Goal: Information Seeking & Learning: Learn about a topic

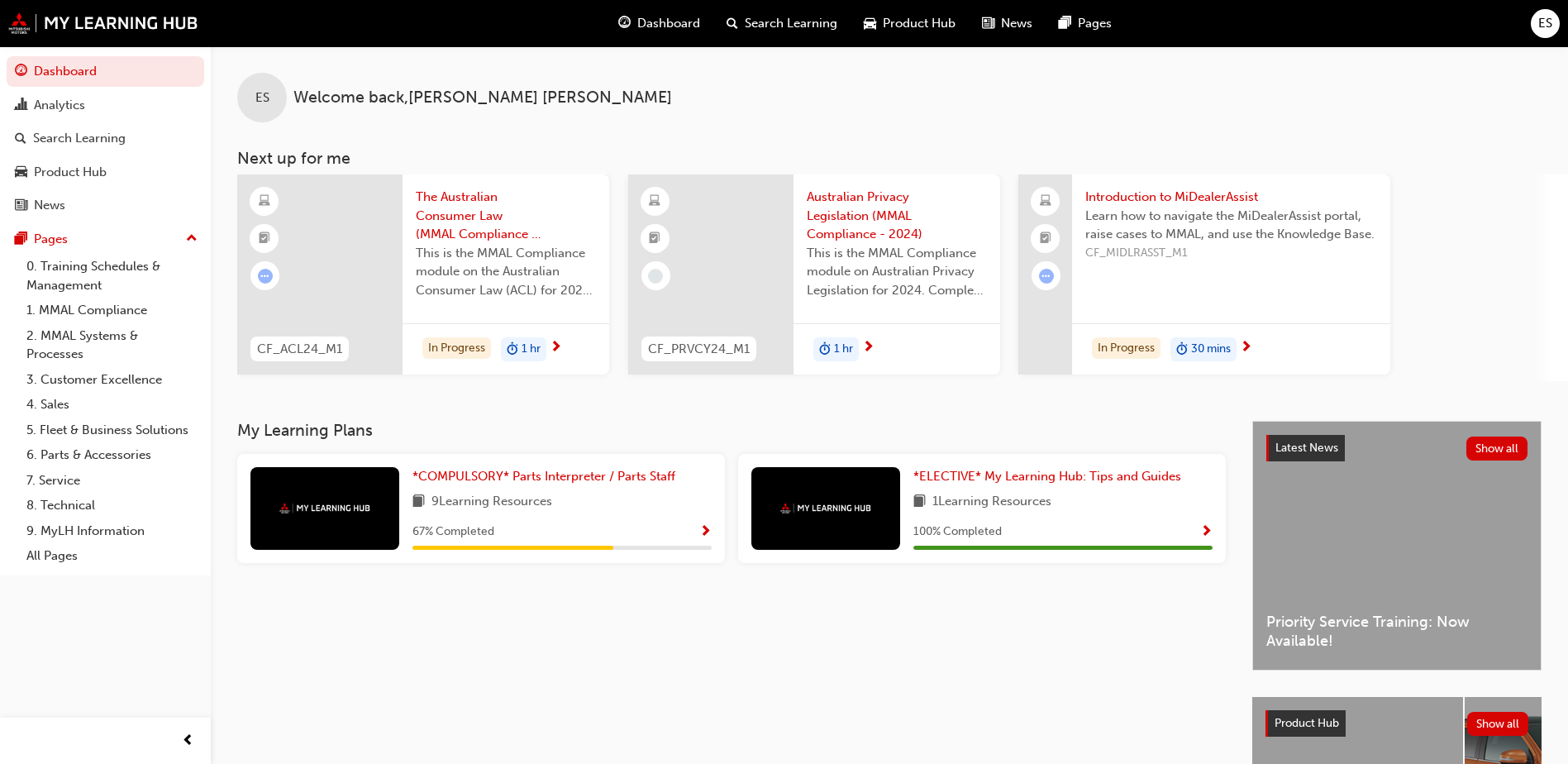
click at [483, 222] on span "The Australian Consumer Law (MMAL Compliance - 2024)" at bounding box center [506, 215] width 180 height 56
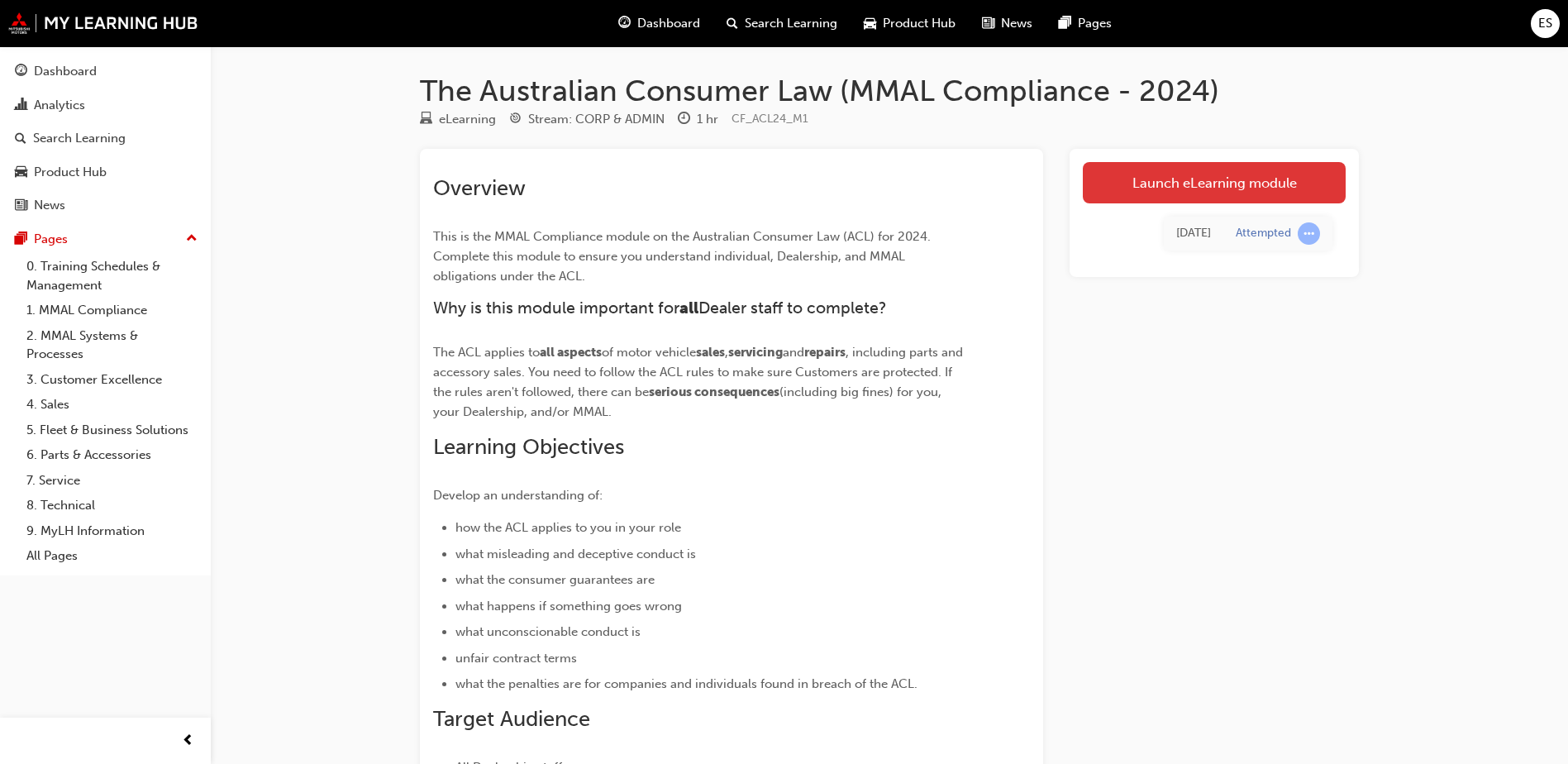
click at [1246, 172] on link "Launch eLearning module" at bounding box center [1213, 183] width 262 height 42
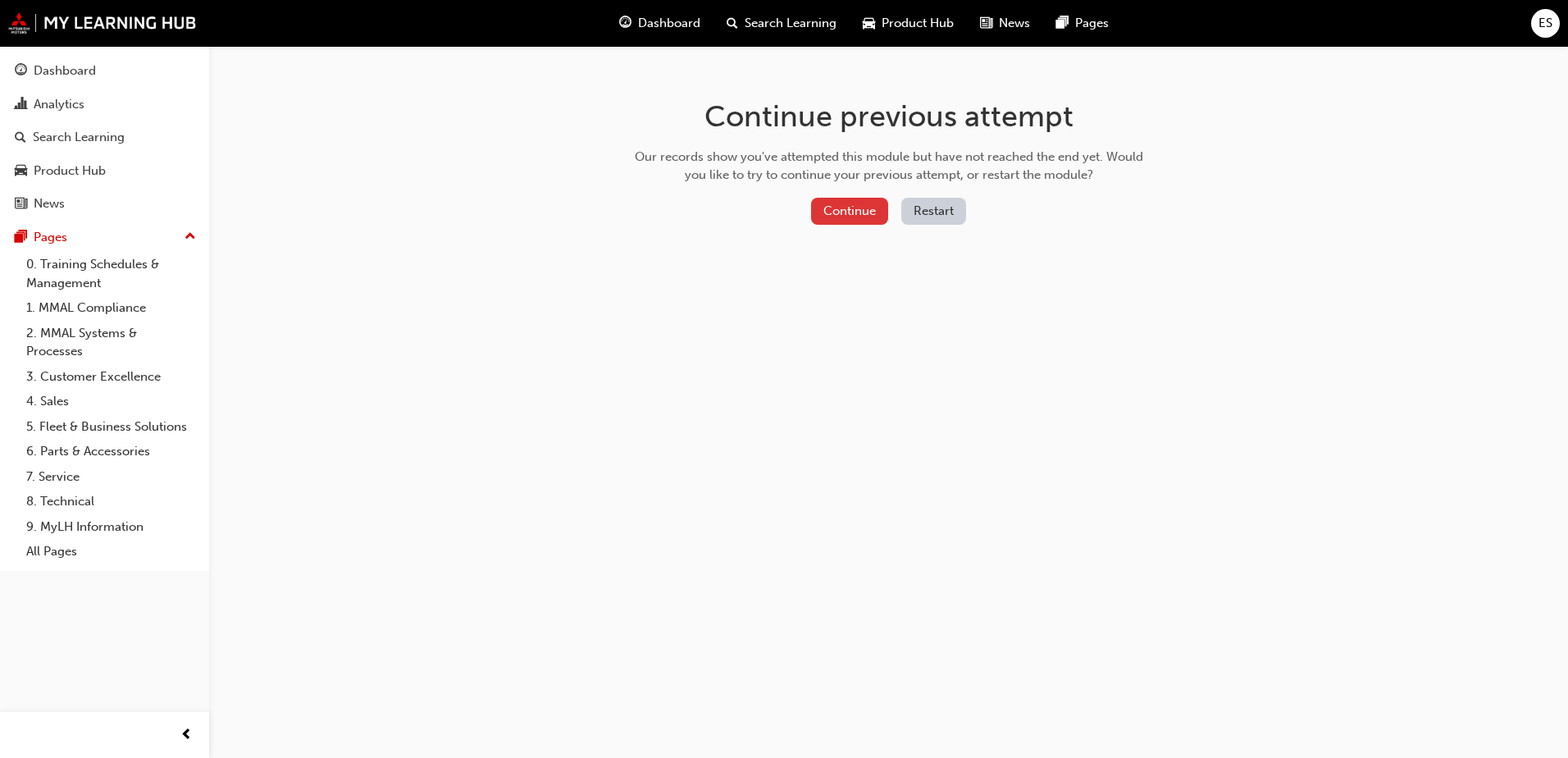
click at [831, 201] on button "Continue" at bounding box center [849, 211] width 77 height 28
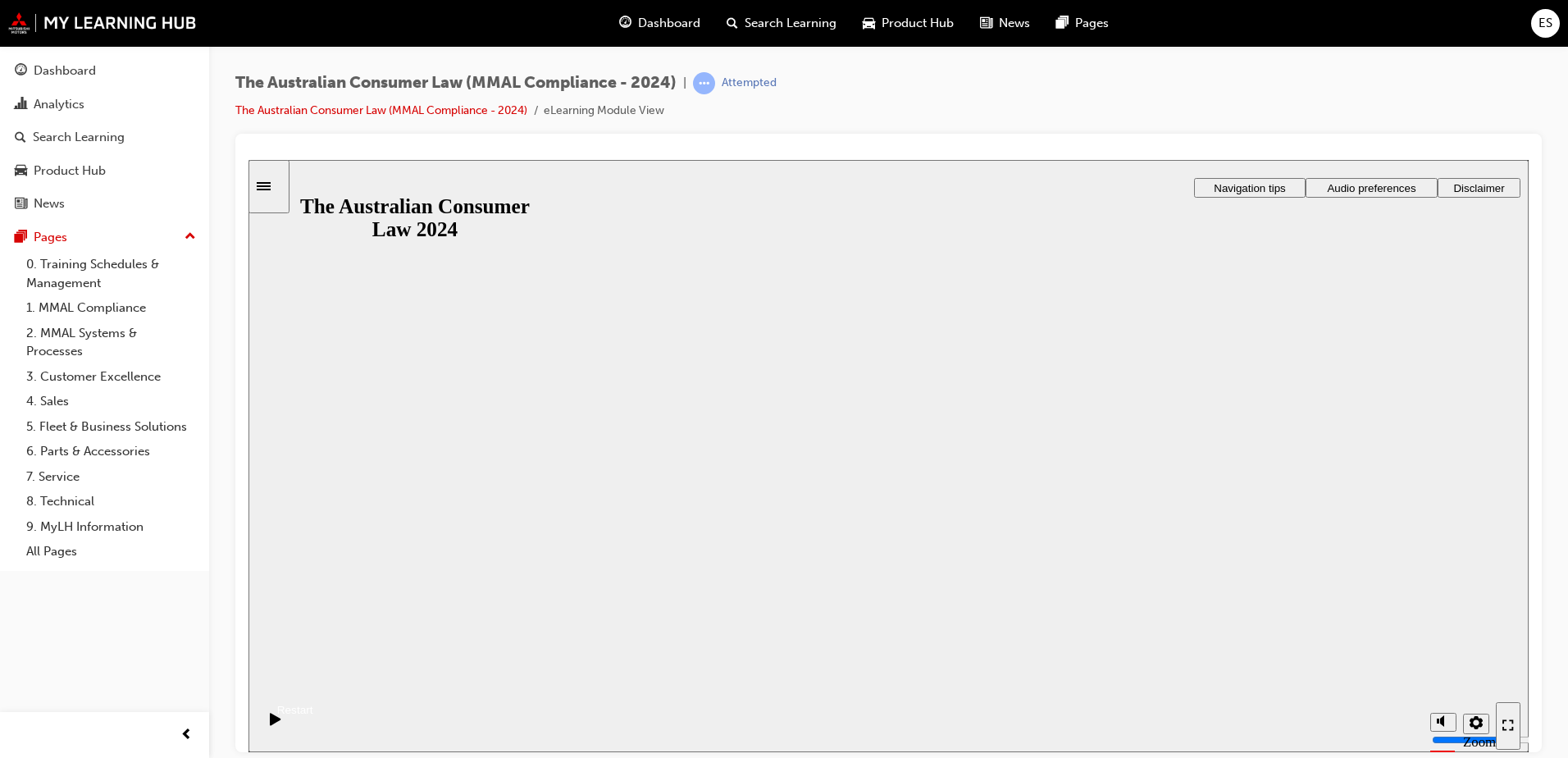
click at [314, 679] on button "Resume" at bounding box center [281, 690] width 65 height 22
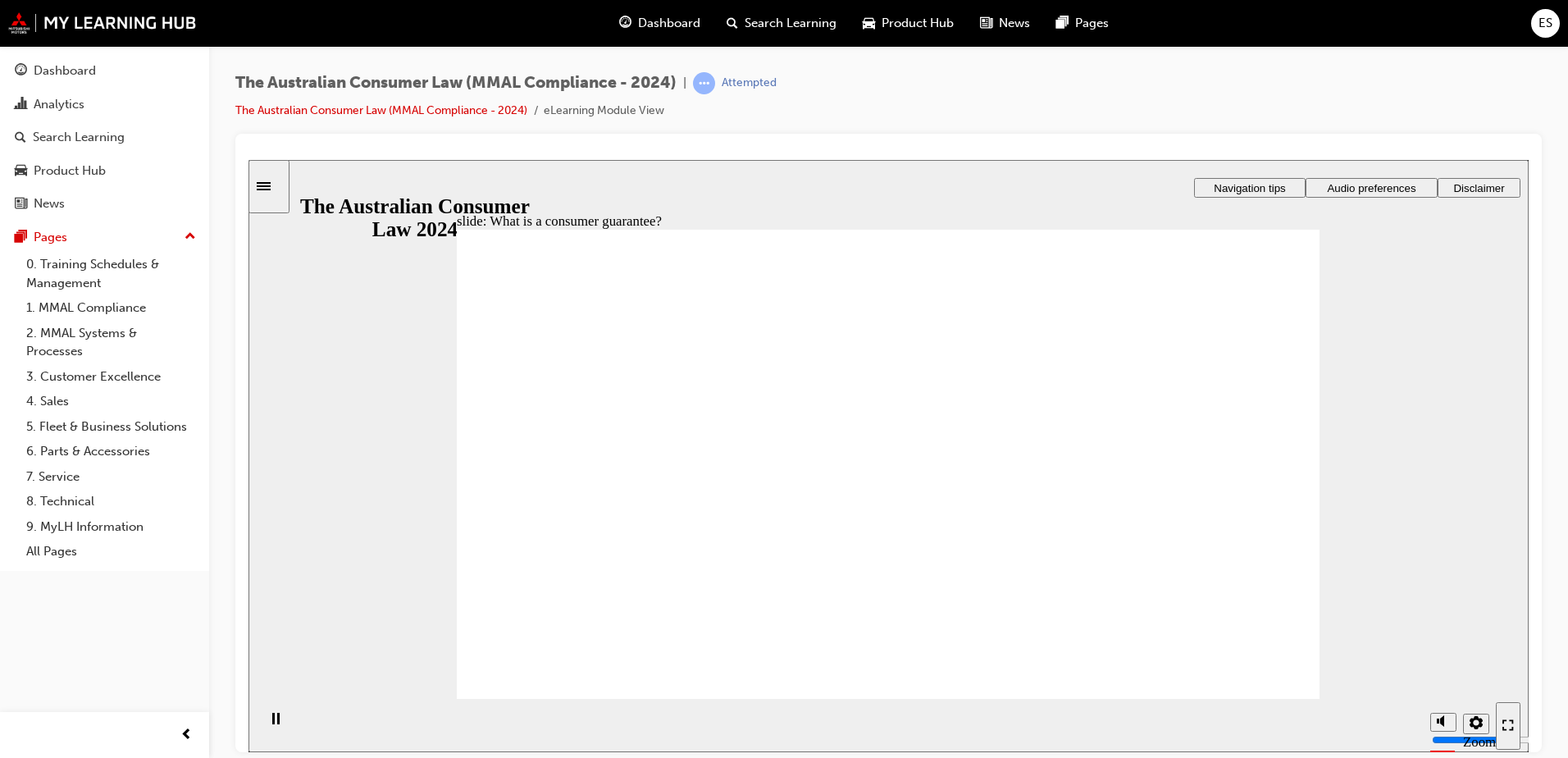
click at [1369, 81] on div "The Australian Consumer Law (MMAL Compliance - 2024) | Attempted The Australian…" at bounding box center [888, 102] width 1307 height 62
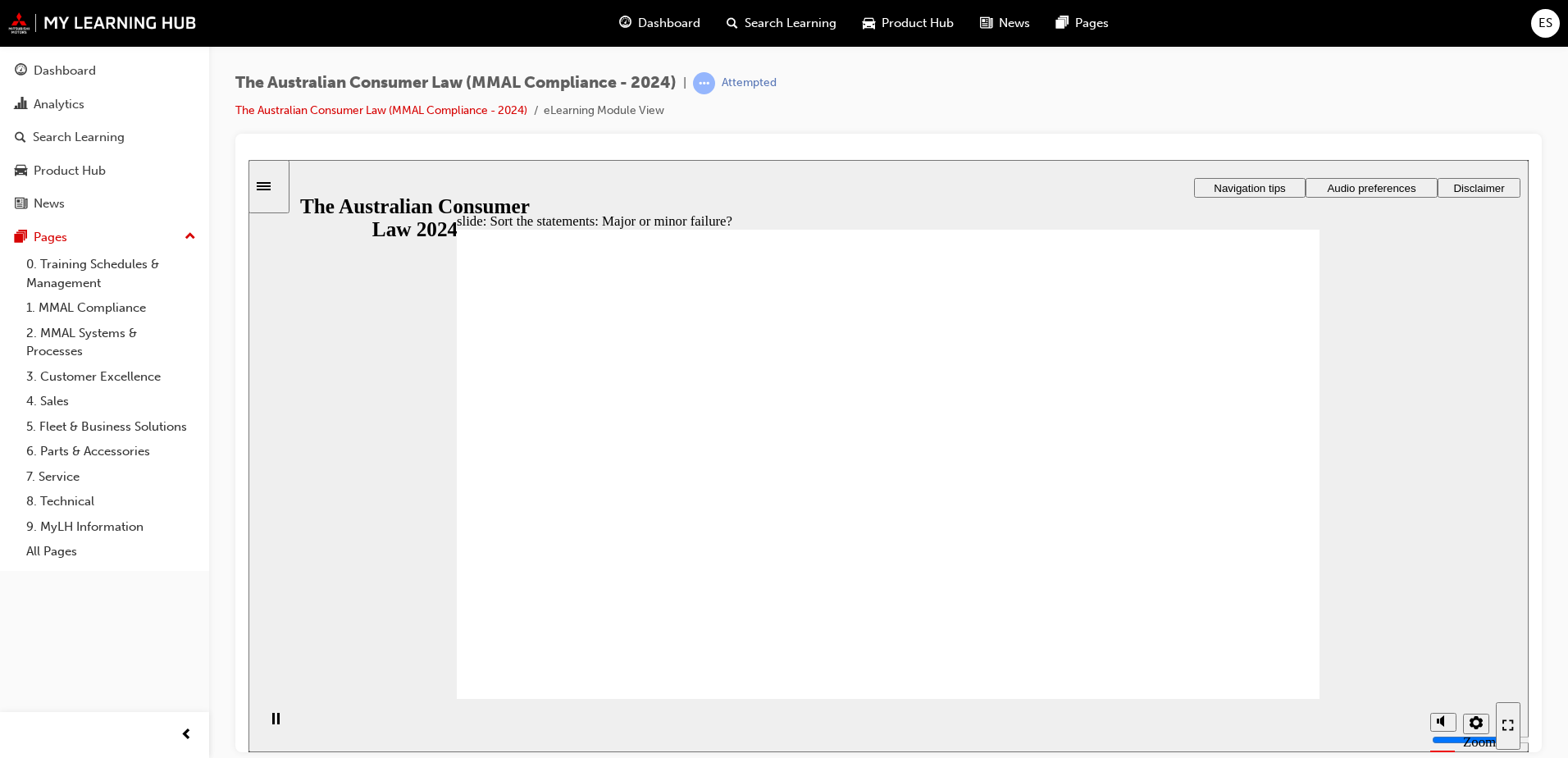
drag, startPoint x: 918, startPoint y: 412, endPoint x: 1157, endPoint y: 574, distance: 288.7
drag, startPoint x: 927, startPoint y: 409, endPoint x: 679, endPoint y: 581, distance: 301.8
drag, startPoint x: 866, startPoint y: 418, endPoint x: 1126, endPoint y: 581, distance: 306.9
drag, startPoint x: 993, startPoint y: 363, endPoint x: 751, endPoint y: 536, distance: 297.5
drag, startPoint x: 987, startPoint y: 374, endPoint x: 763, endPoint y: 547, distance: 283.0
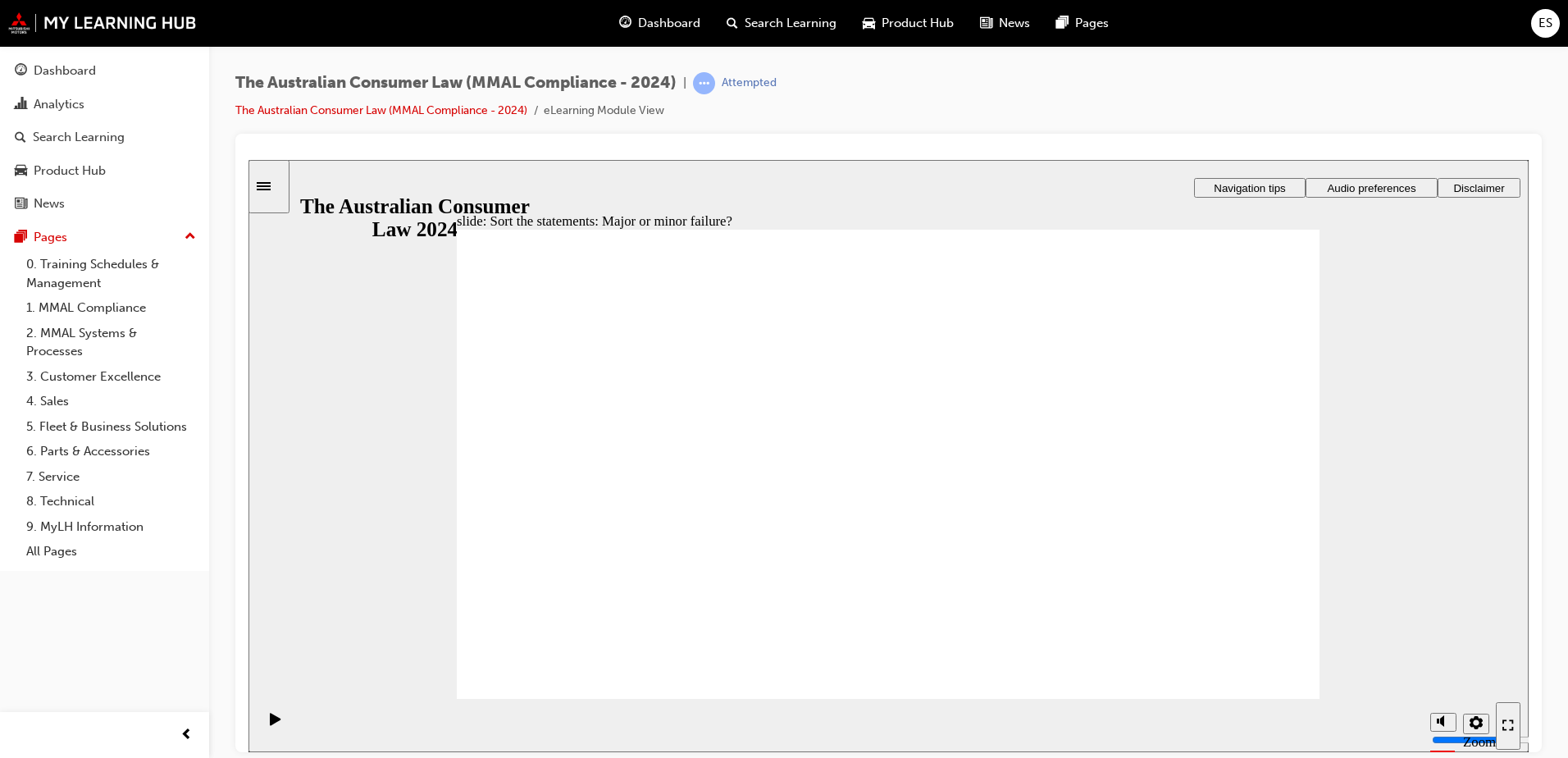
drag, startPoint x: 922, startPoint y: 413, endPoint x: 1157, endPoint y: 578, distance: 287.1
drag, startPoint x: 1157, startPoint y: 559, endPoint x: 673, endPoint y: 566, distance: 484.1
drag, startPoint x: 947, startPoint y: 413, endPoint x: 683, endPoint y: 576, distance: 310.3
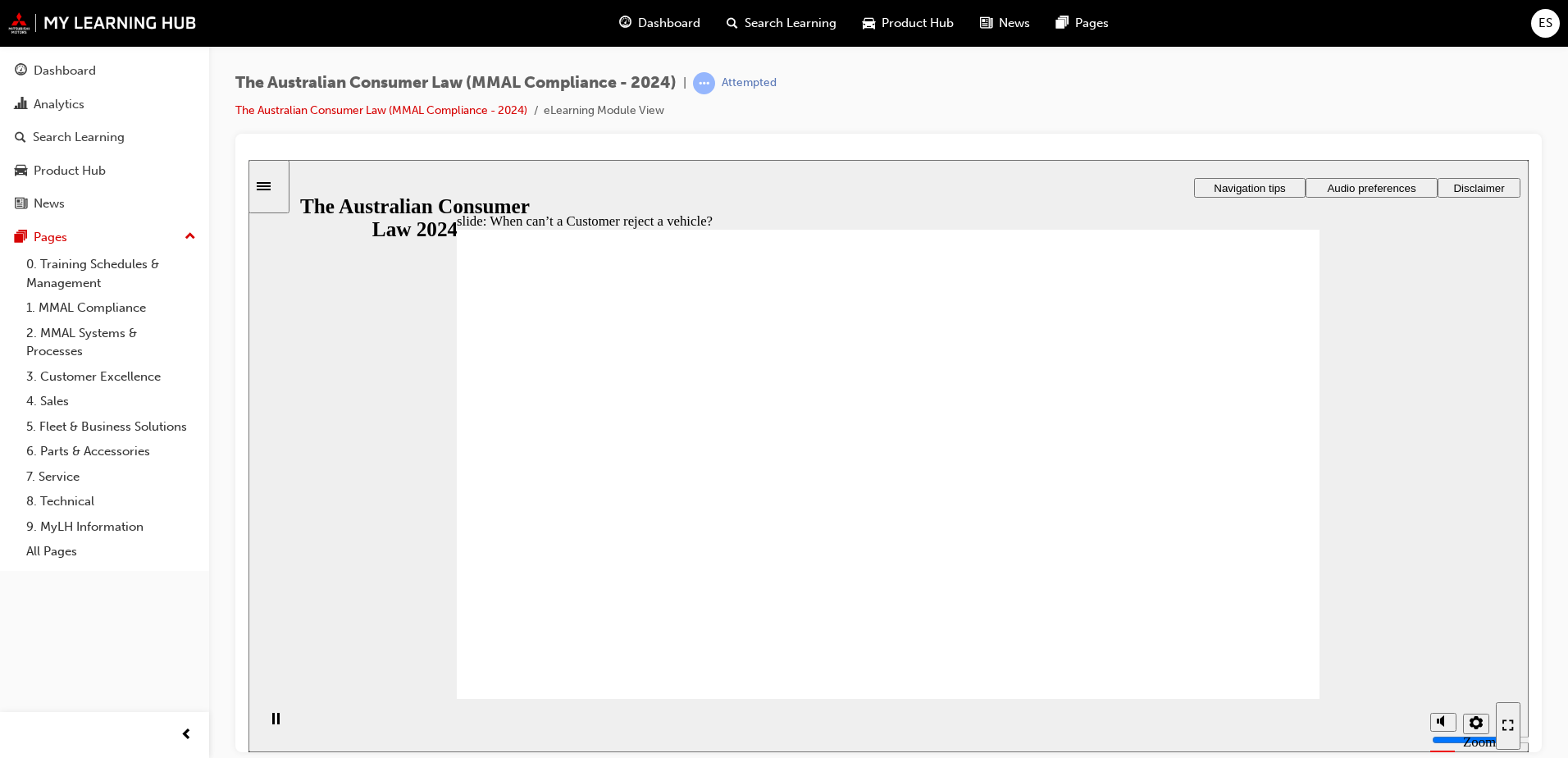
click at [1234, 90] on div "The Australian Consumer Law (MMAL Compliance - 2024) | Attempted The Australian…" at bounding box center [888, 102] width 1307 height 62
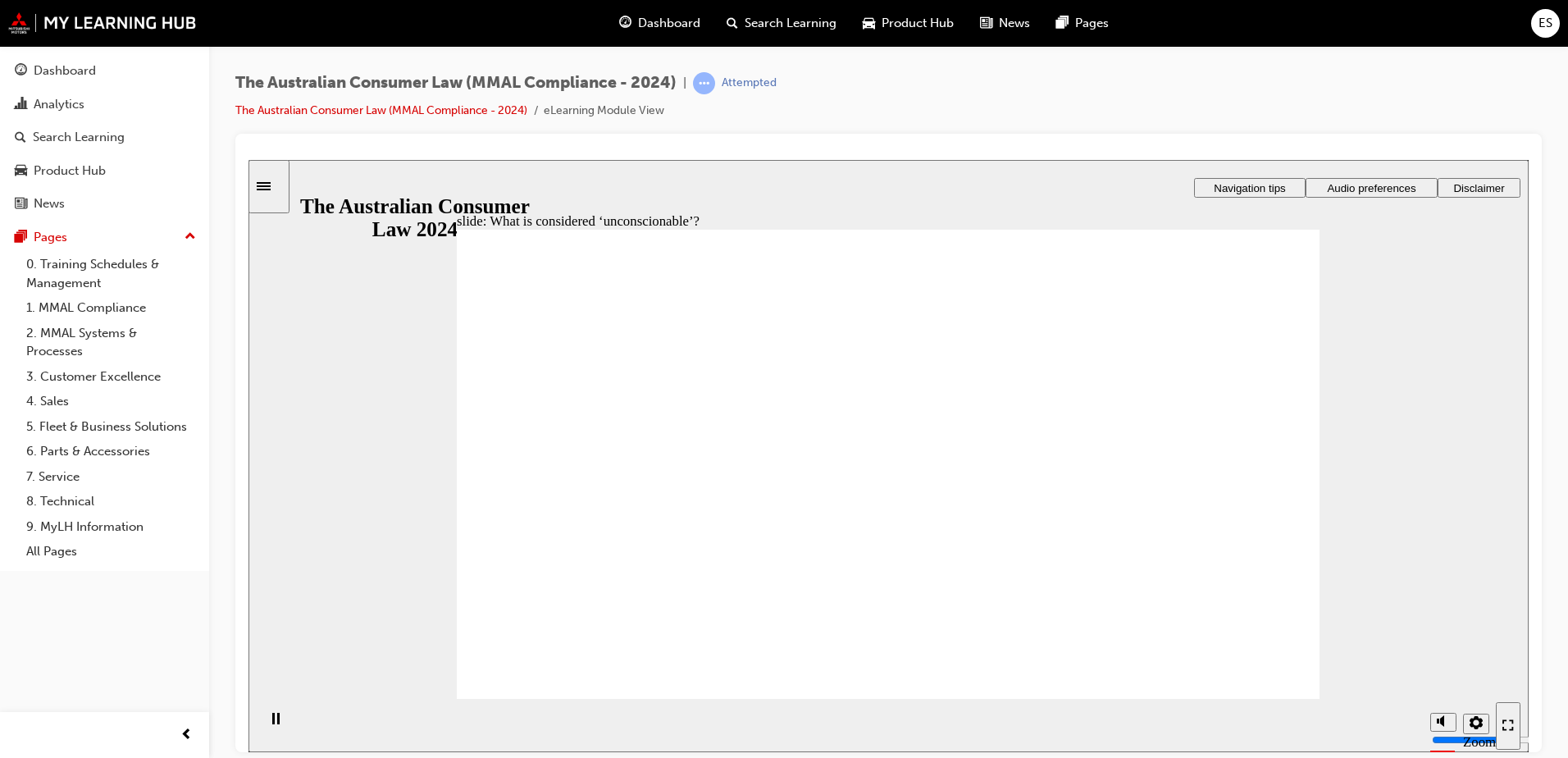
drag, startPoint x: 940, startPoint y: 374, endPoint x: 703, endPoint y: 499, distance: 267.9
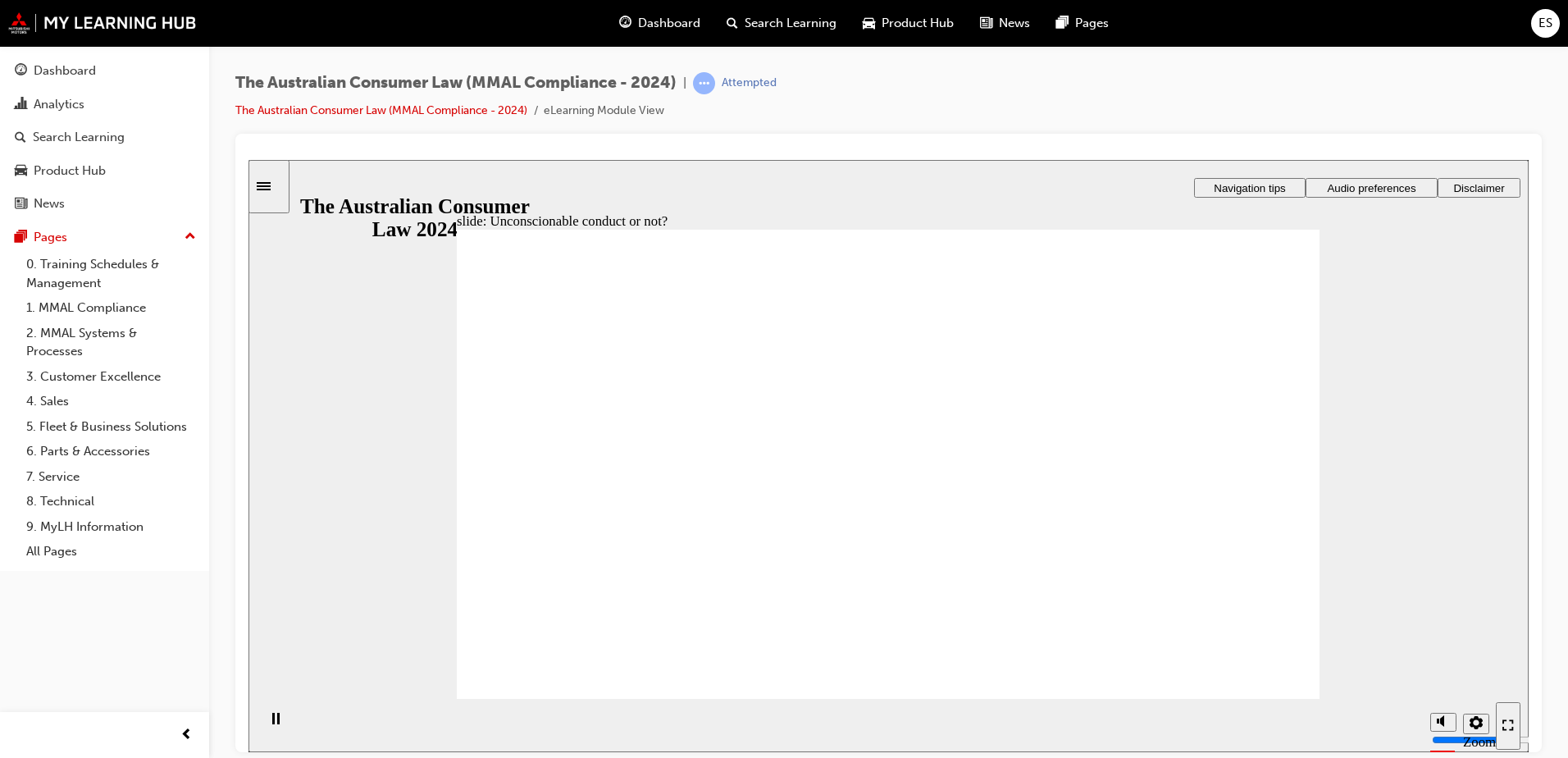
drag, startPoint x: 917, startPoint y: 350, endPoint x: 1141, endPoint y: 493, distance: 265.8
drag, startPoint x: 1121, startPoint y: 525, endPoint x: 596, endPoint y: 522, distance: 525.0
drag, startPoint x: 897, startPoint y: 372, endPoint x: 1139, endPoint y: 518, distance: 282.6
drag, startPoint x: 951, startPoint y: 398, endPoint x: 731, endPoint y: 524, distance: 253.5
drag, startPoint x: 853, startPoint y: 379, endPoint x: 605, endPoint y: 512, distance: 281.4
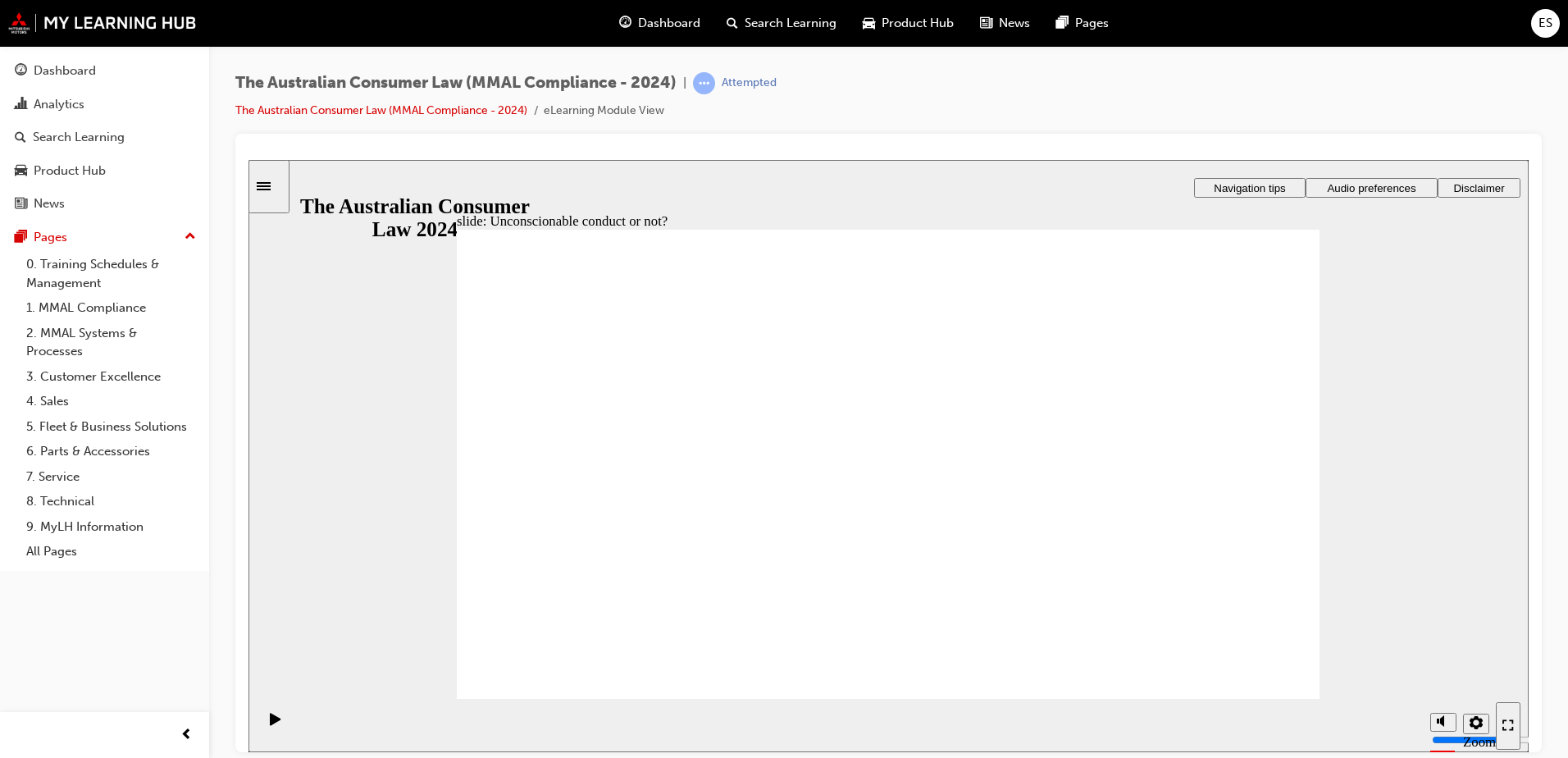
drag, startPoint x: 863, startPoint y: 374, endPoint x: 613, endPoint y: 512, distance: 285.6
drag, startPoint x: 812, startPoint y: 370, endPoint x: 1060, endPoint y: 519, distance: 289.3
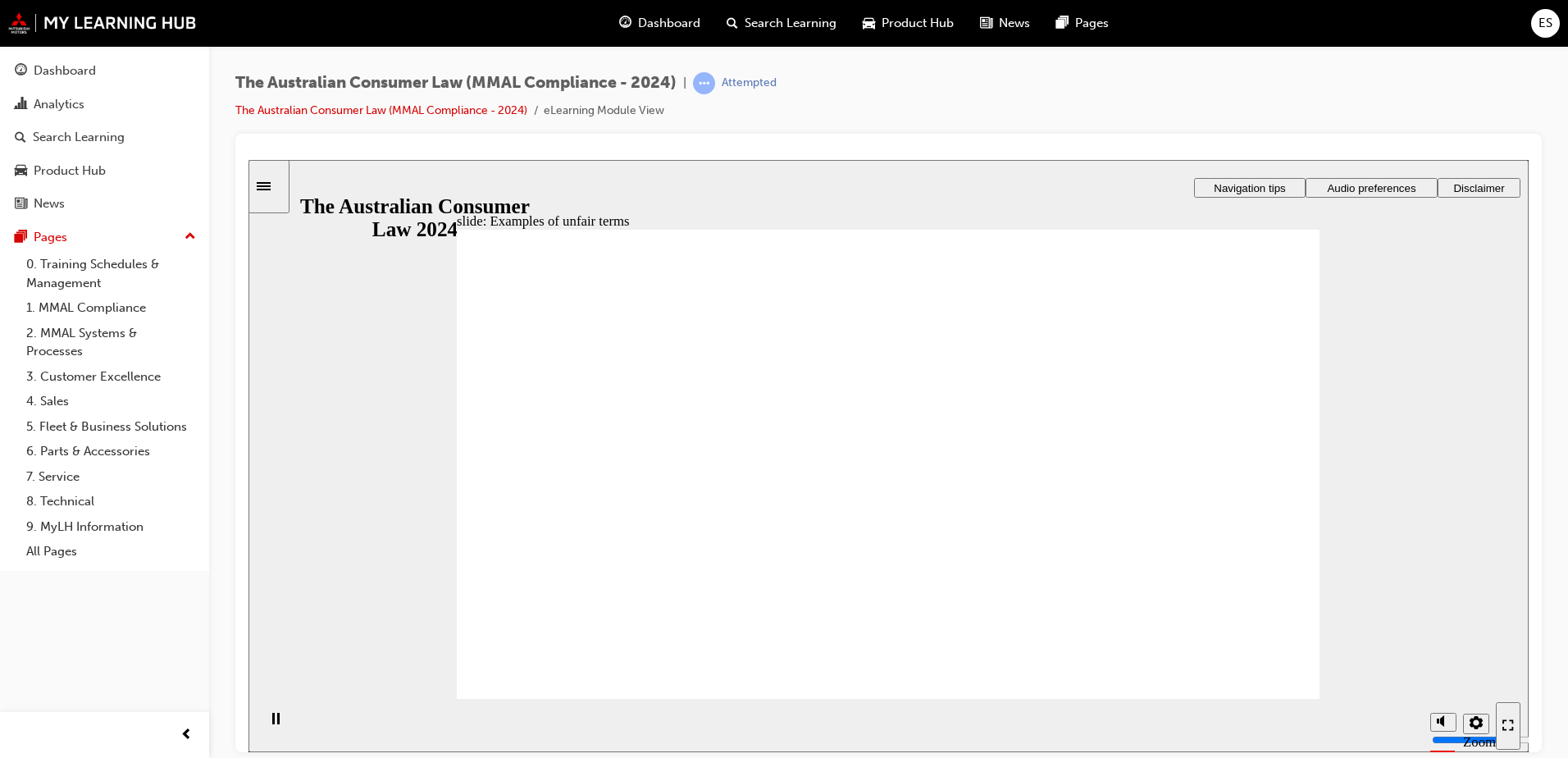
drag, startPoint x: 927, startPoint y: 369, endPoint x: 1175, endPoint y: 516, distance: 288.3
drag, startPoint x: 937, startPoint y: 379, endPoint x: 663, endPoint y: 518, distance: 307.2
drag, startPoint x: 869, startPoint y: 404, endPoint x: 1144, endPoint y: 563, distance: 317.7
drag, startPoint x: 855, startPoint y: 361, endPoint x: 1124, endPoint y: 517, distance: 311.0
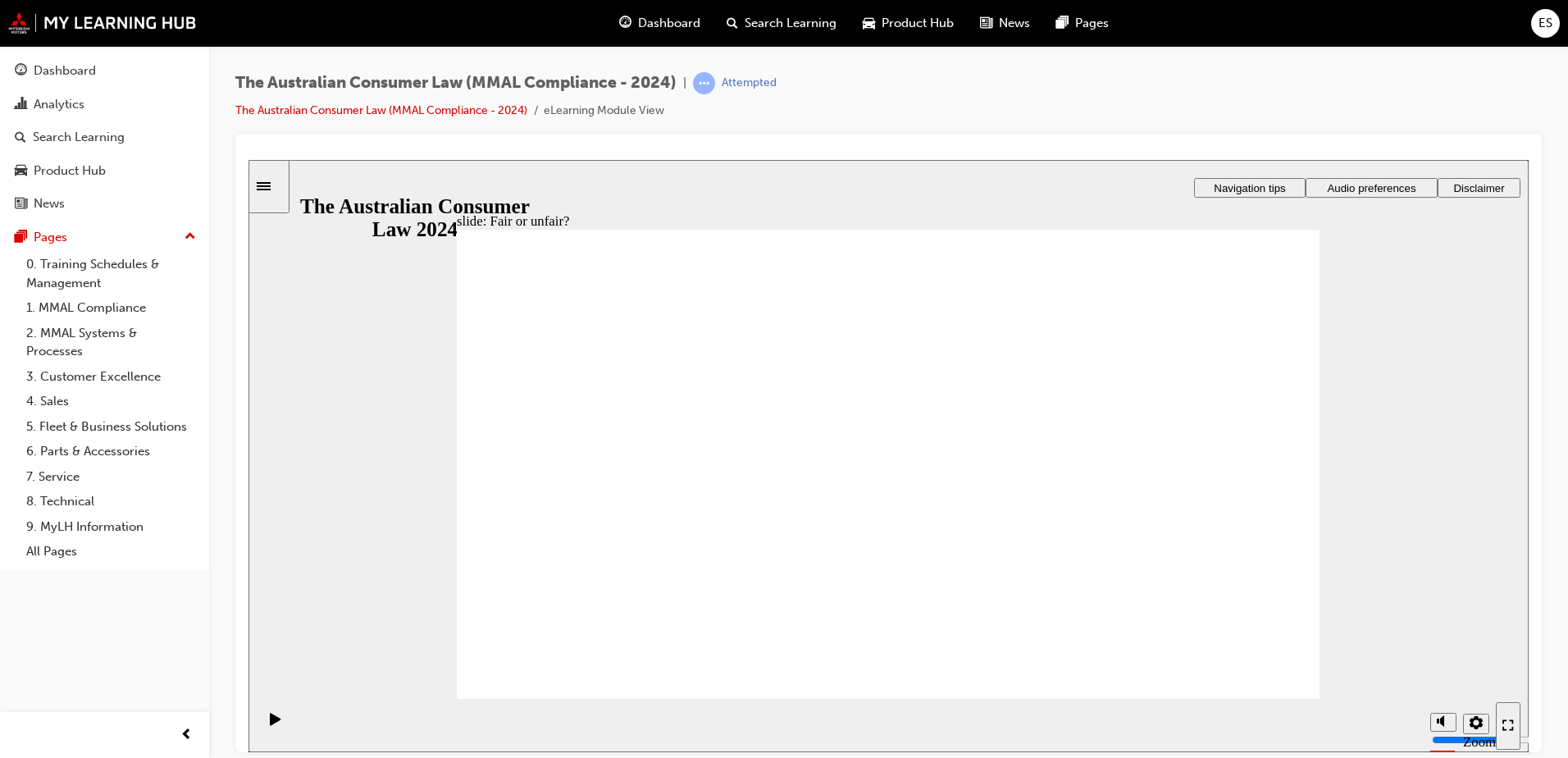
drag, startPoint x: 856, startPoint y: 360, endPoint x: 1174, endPoint y: 512, distance: 352.5
drag, startPoint x: 850, startPoint y: 383, endPoint x: 1116, endPoint y: 554, distance: 316.2
drag, startPoint x: 1130, startPoint y: 516, endPoint x: 541, endPoint y: 536, distance: 589.3
drag, startPoint x: 872, startPoint y: 400, endPoint x: 1167, endPoint y: 562, distance: 336.6
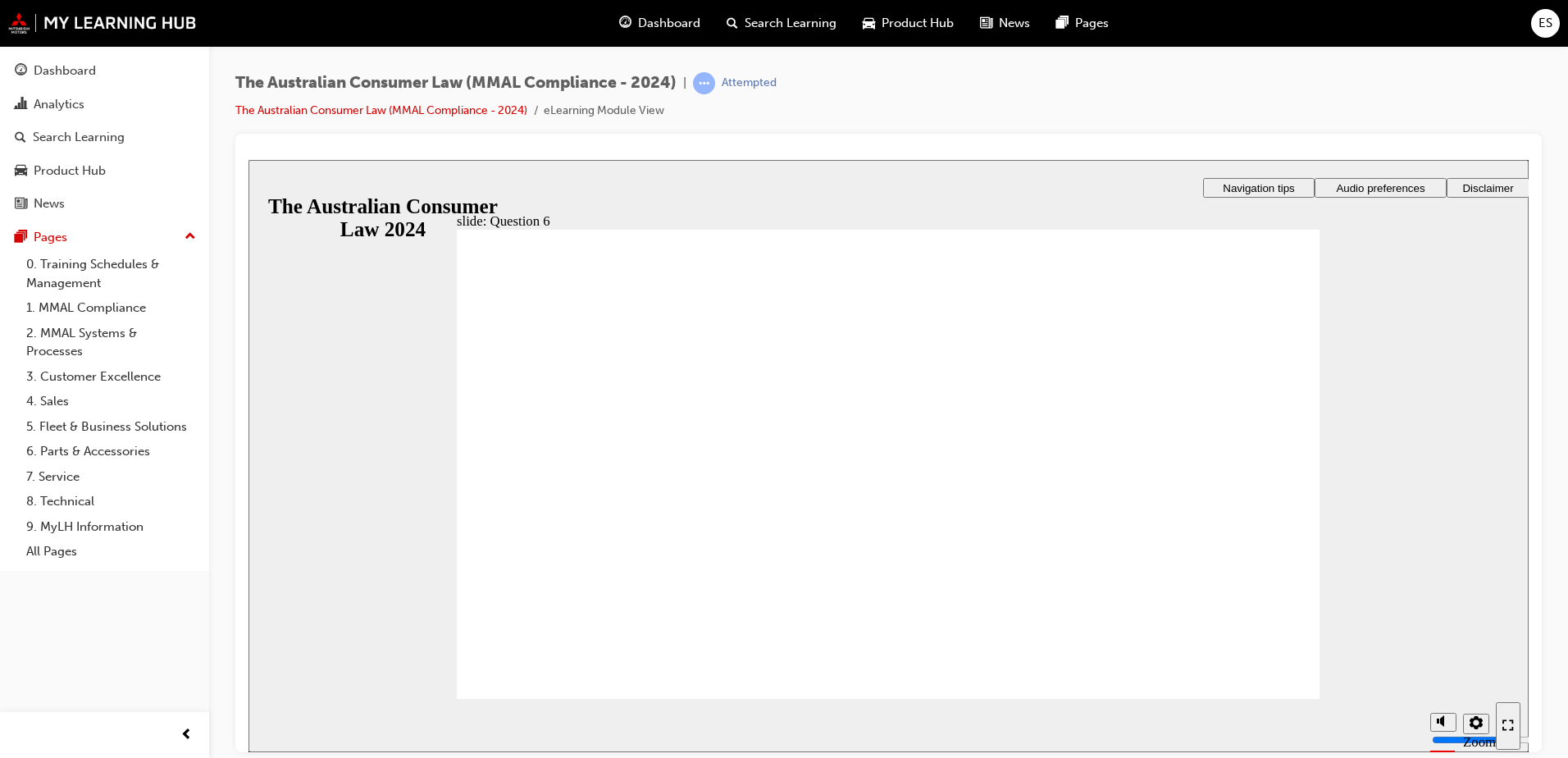
radio input "true"
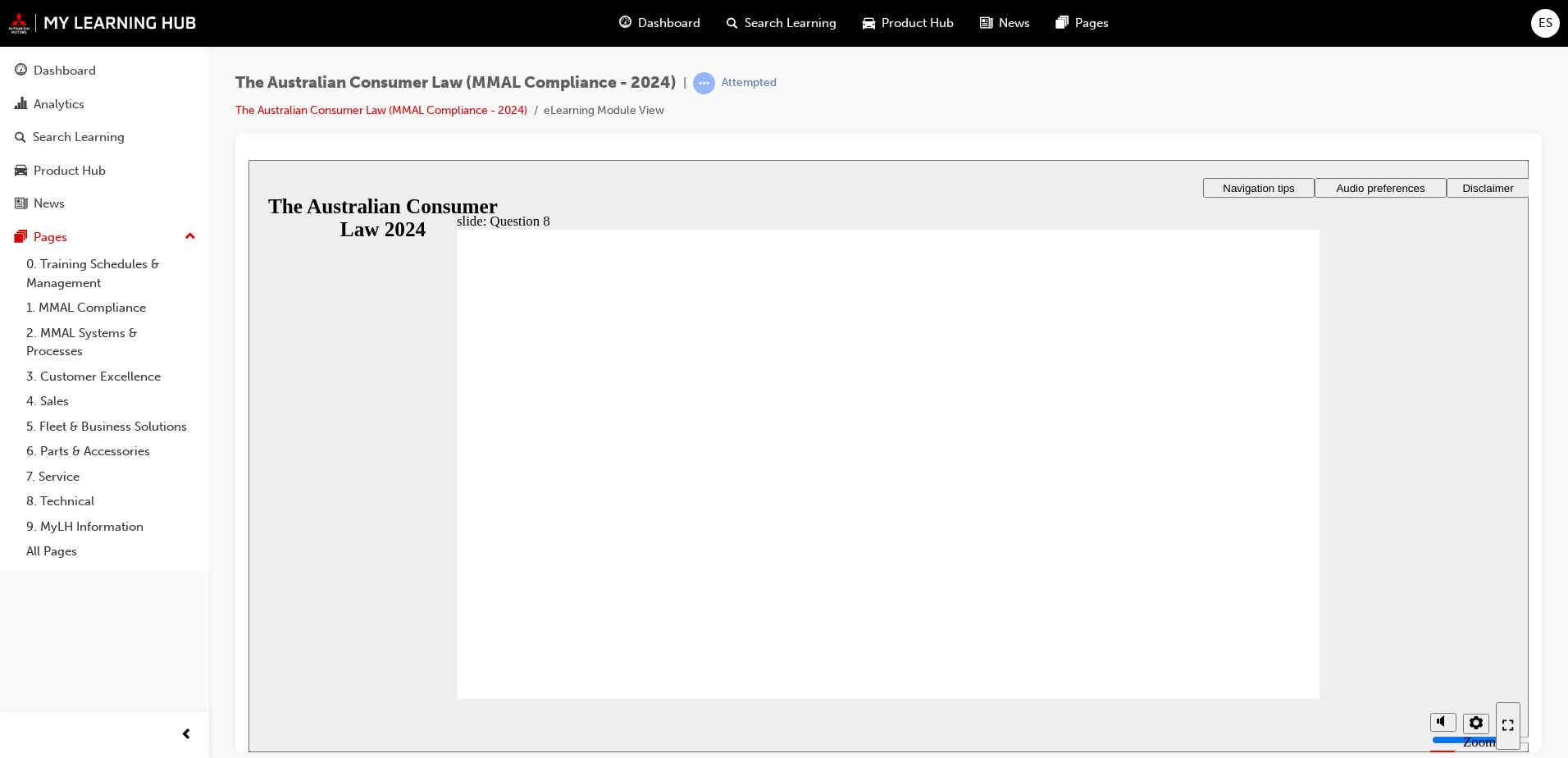
radio input "true"
checkbox input "true"
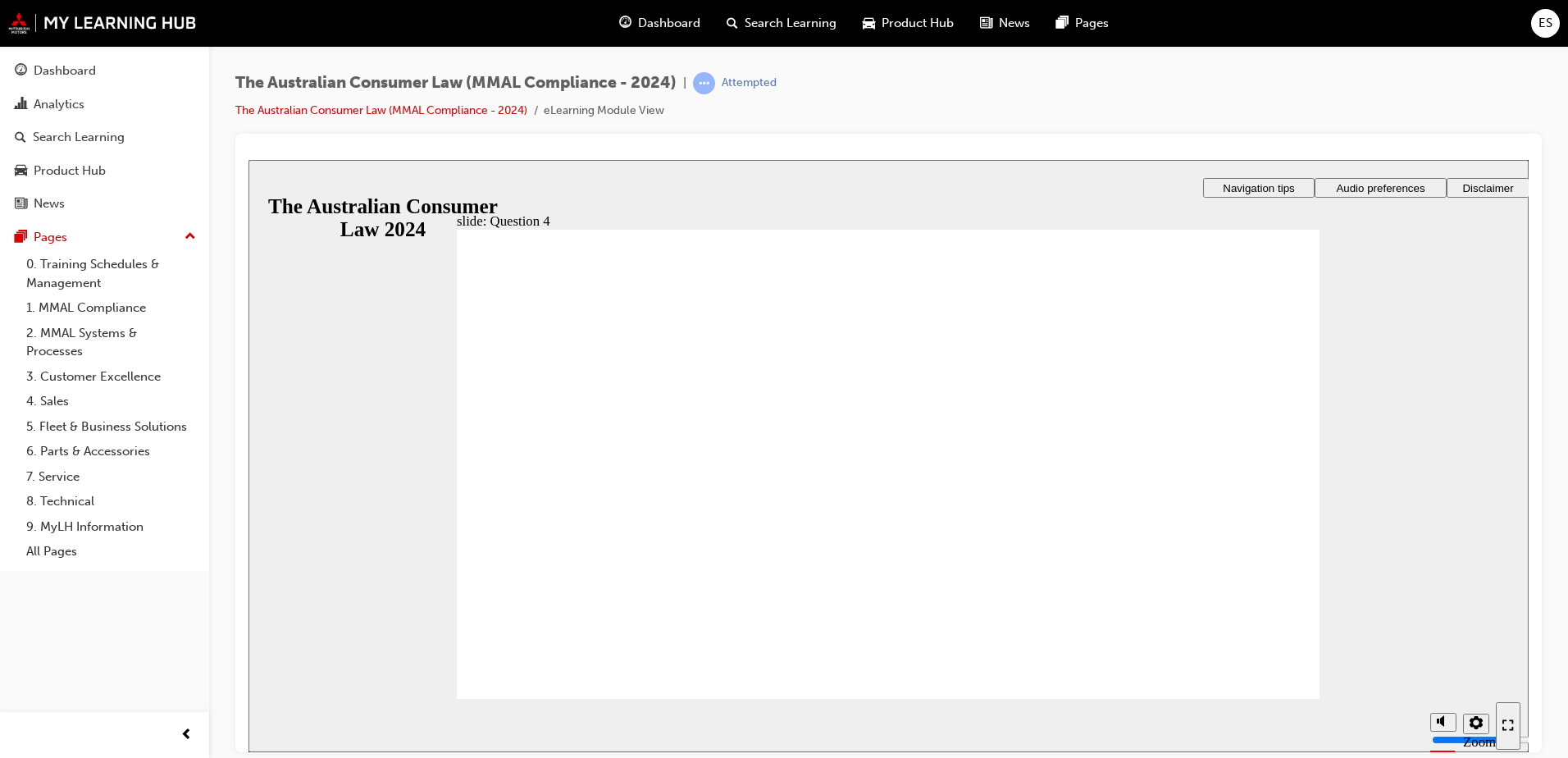
checkbox input "true"
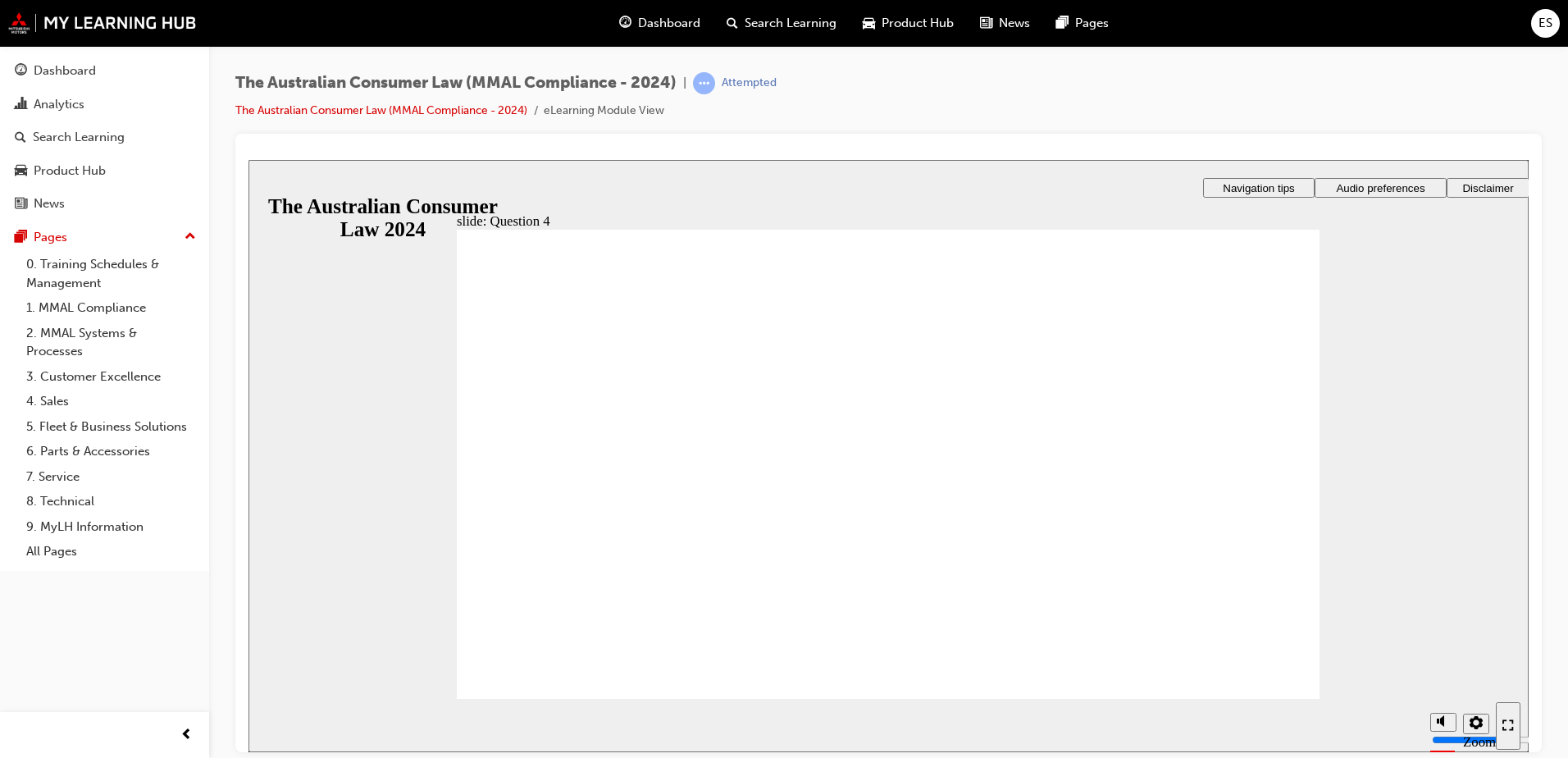
drag, startPoint x: 503, startPoint y: 509, endPoint x: 494, endPoint y: 507, distance: 9.2
checkbox input "true"
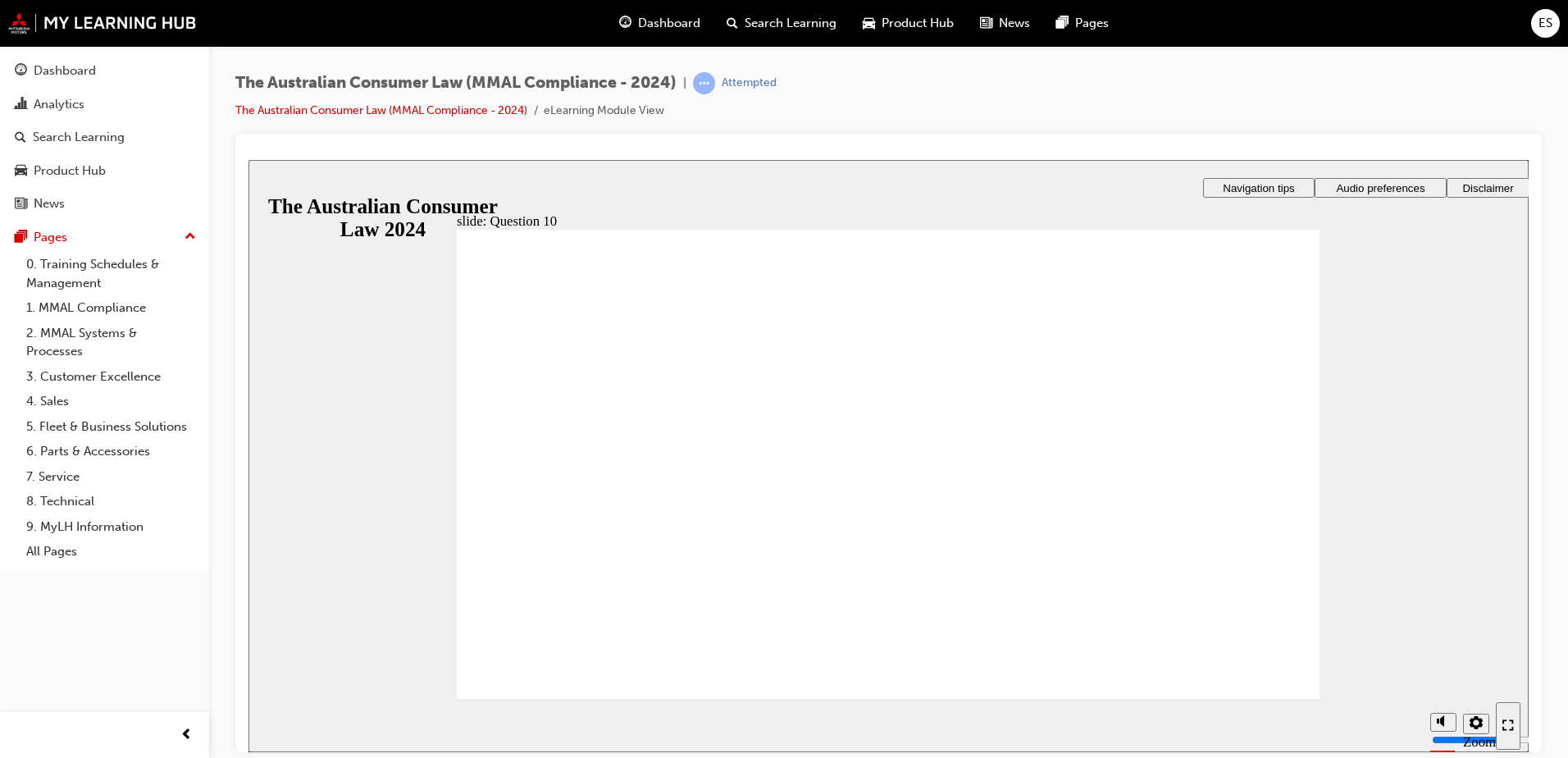
checkbox input "true"
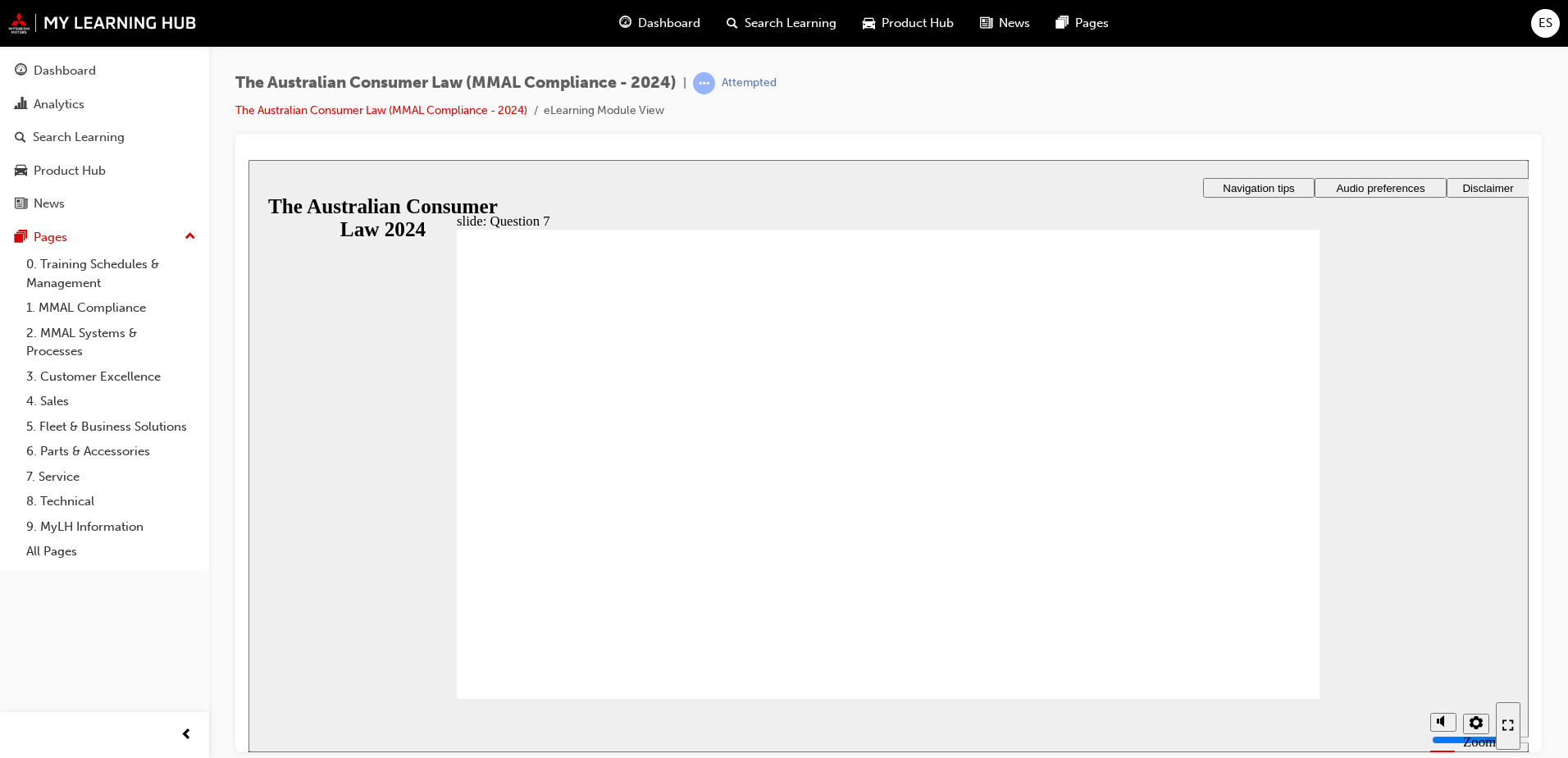
radio input "true"
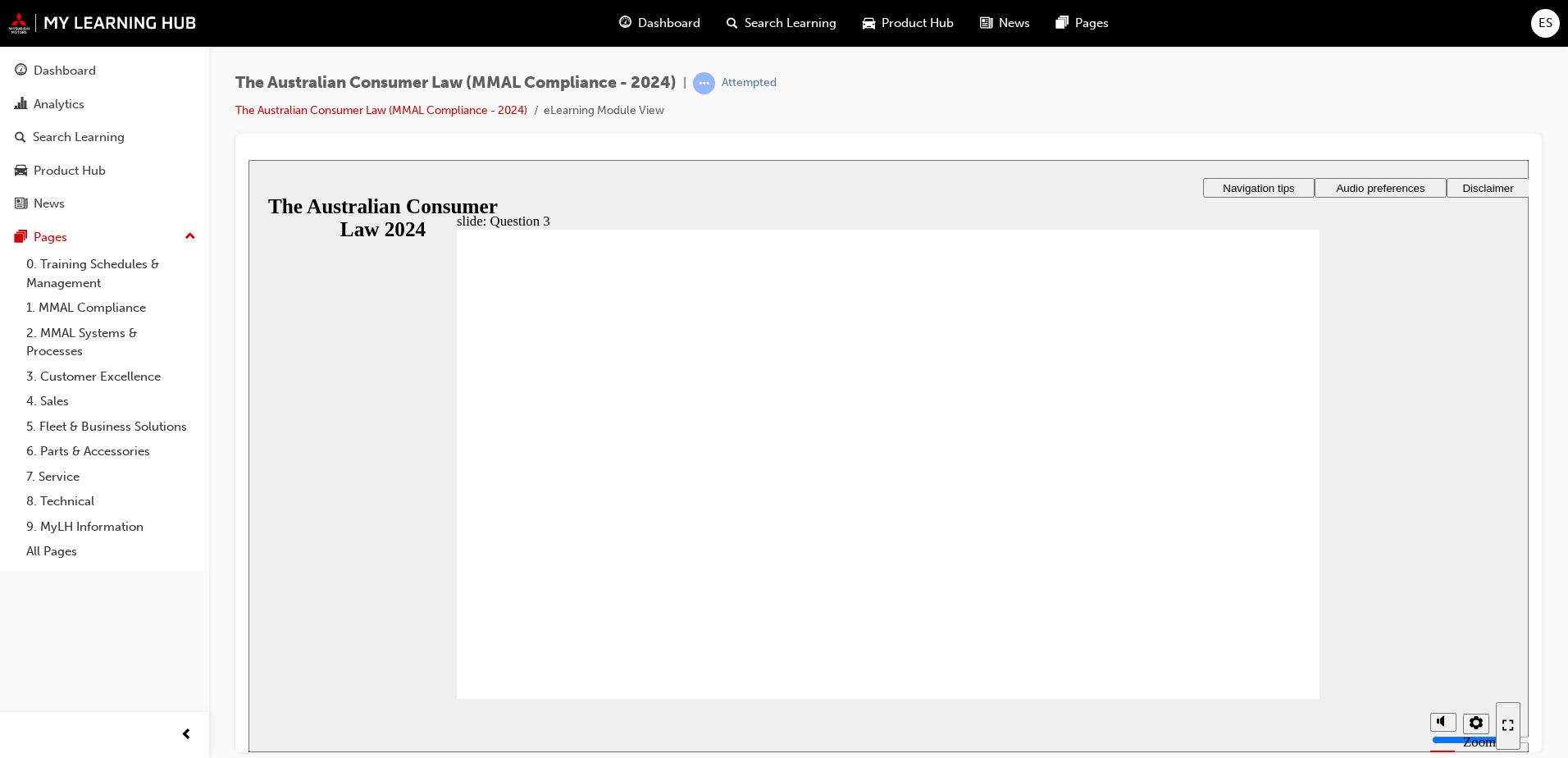
radio input "true"
checkbox input "true"
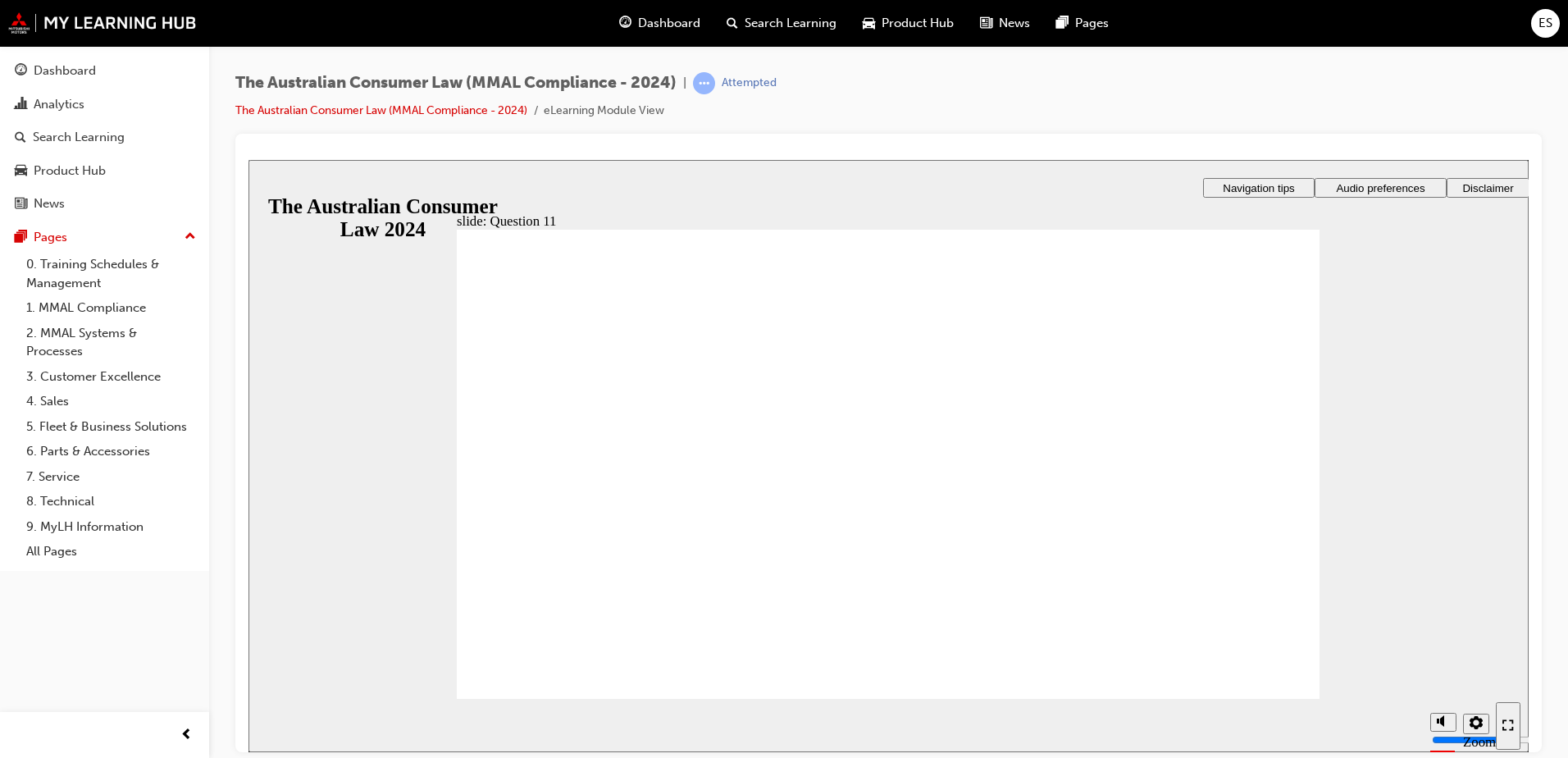
checkbox input "true"
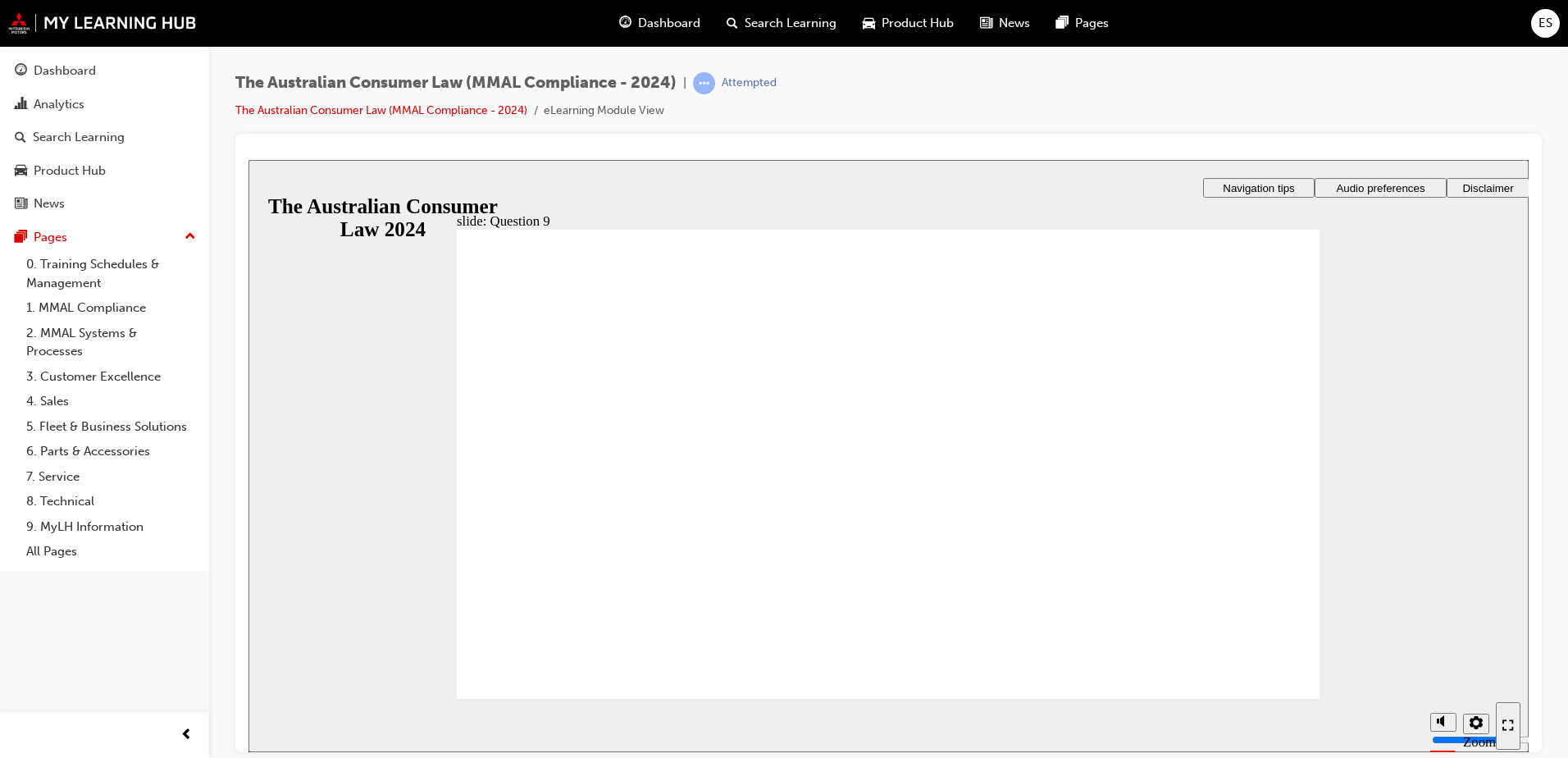
checkbox input "true"
radio input "true"
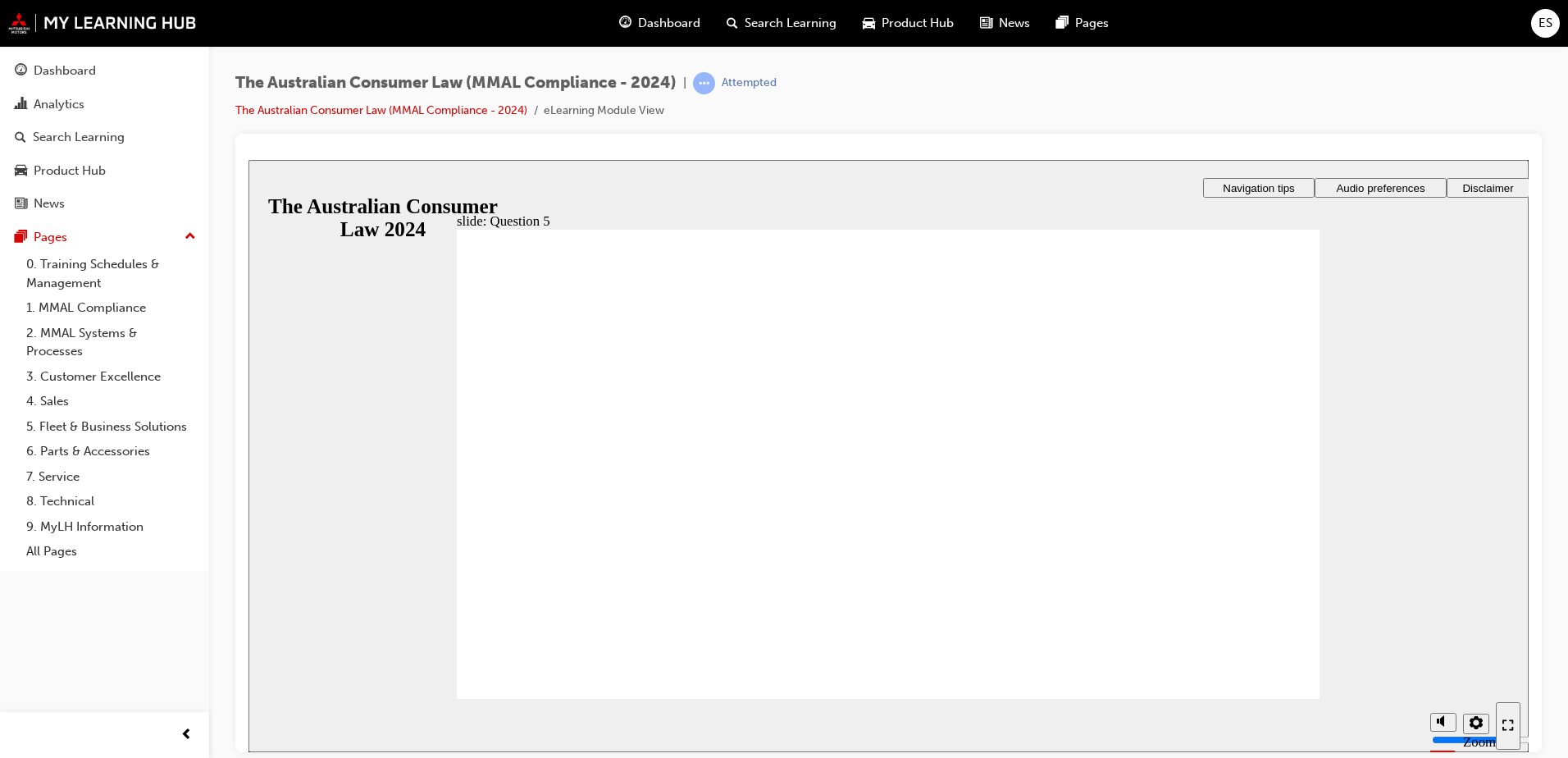
drag, startPoint x: 537, startPoint y: 419, endPoint x: 558, endPoint y: 672, distance: 253.9
checkbox input "true"
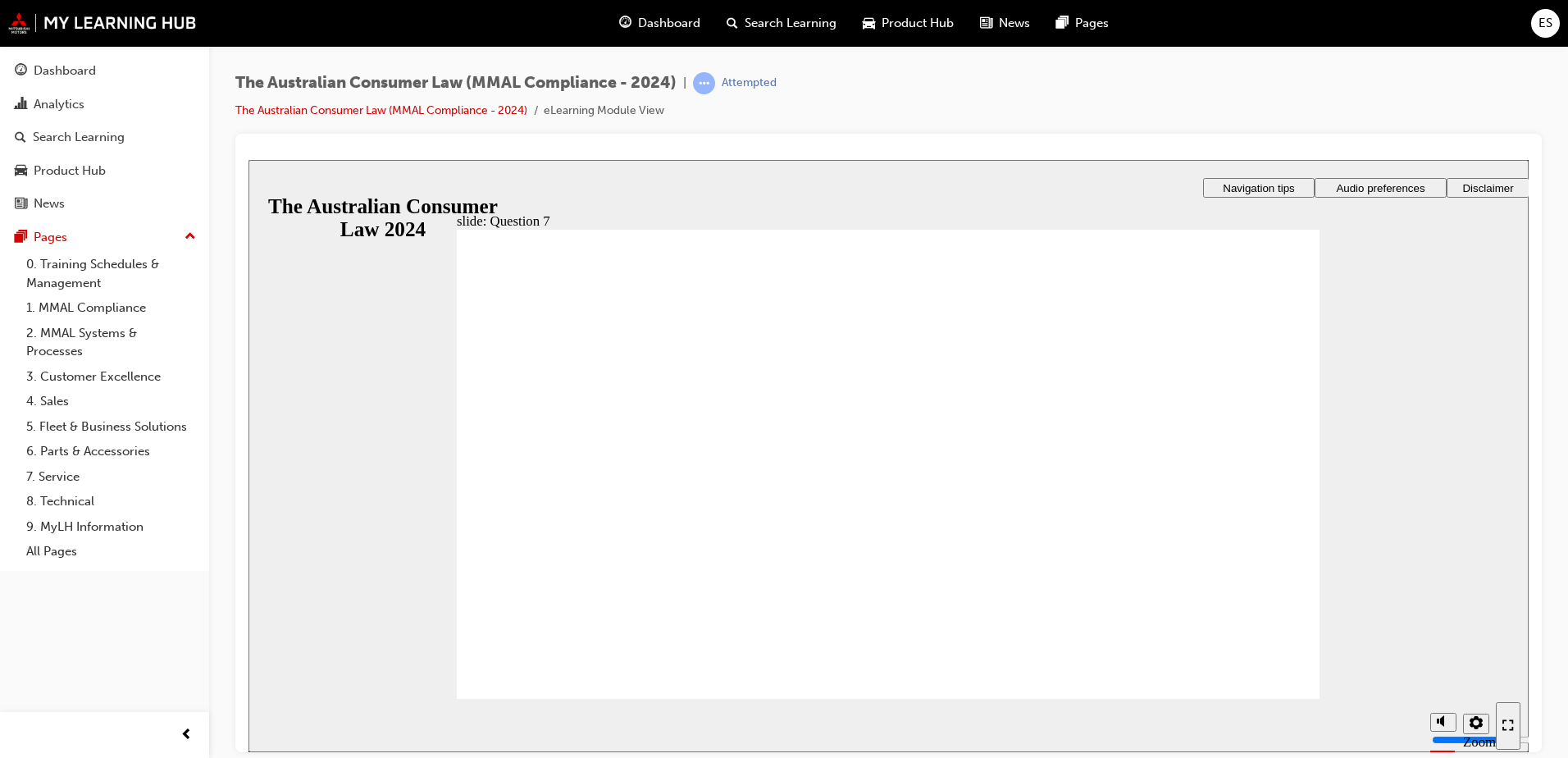
checkbox input "true"
radio input "true"
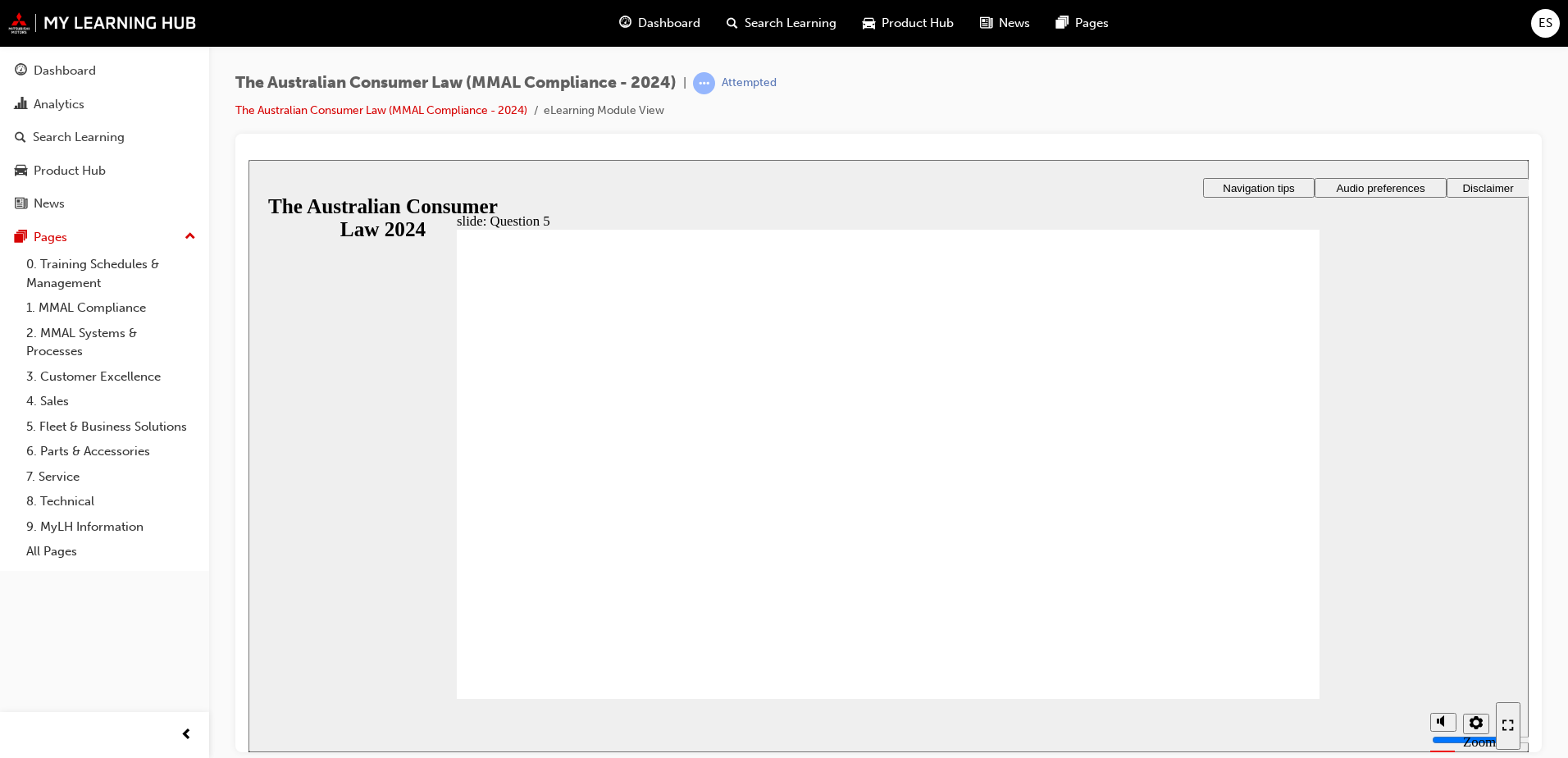
checkbox input "true"
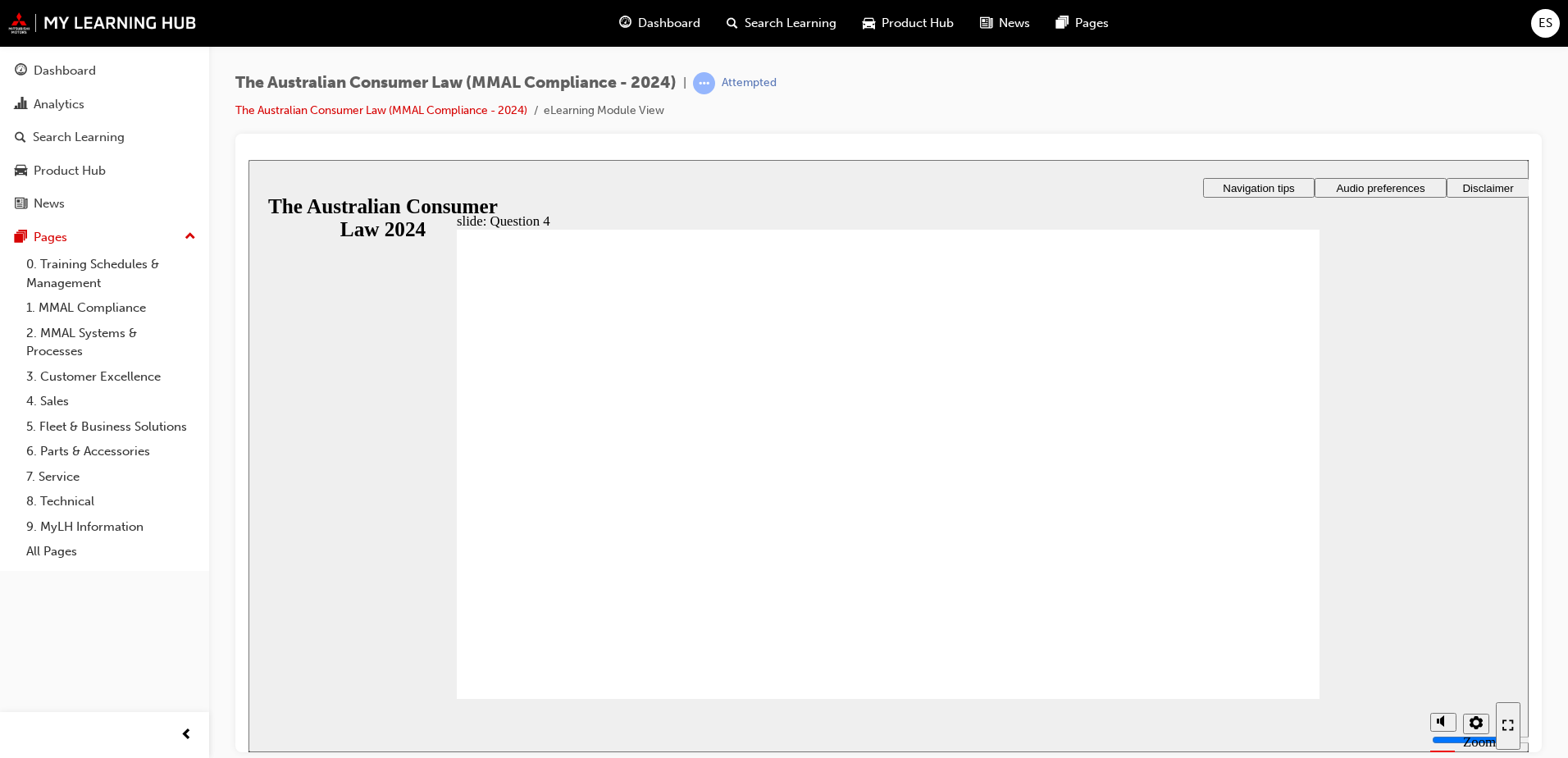
checkbox input "true"
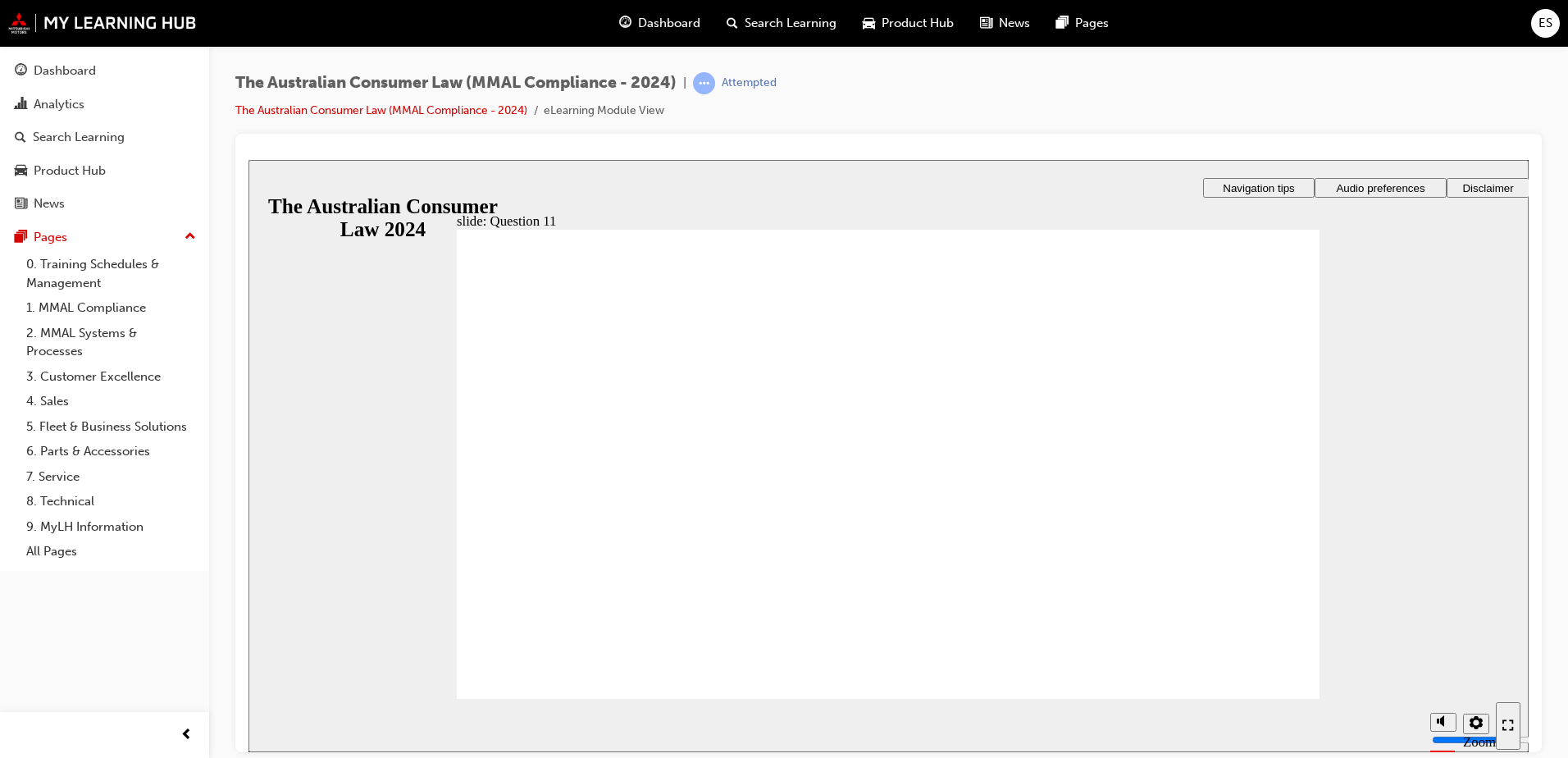
radio input "true"
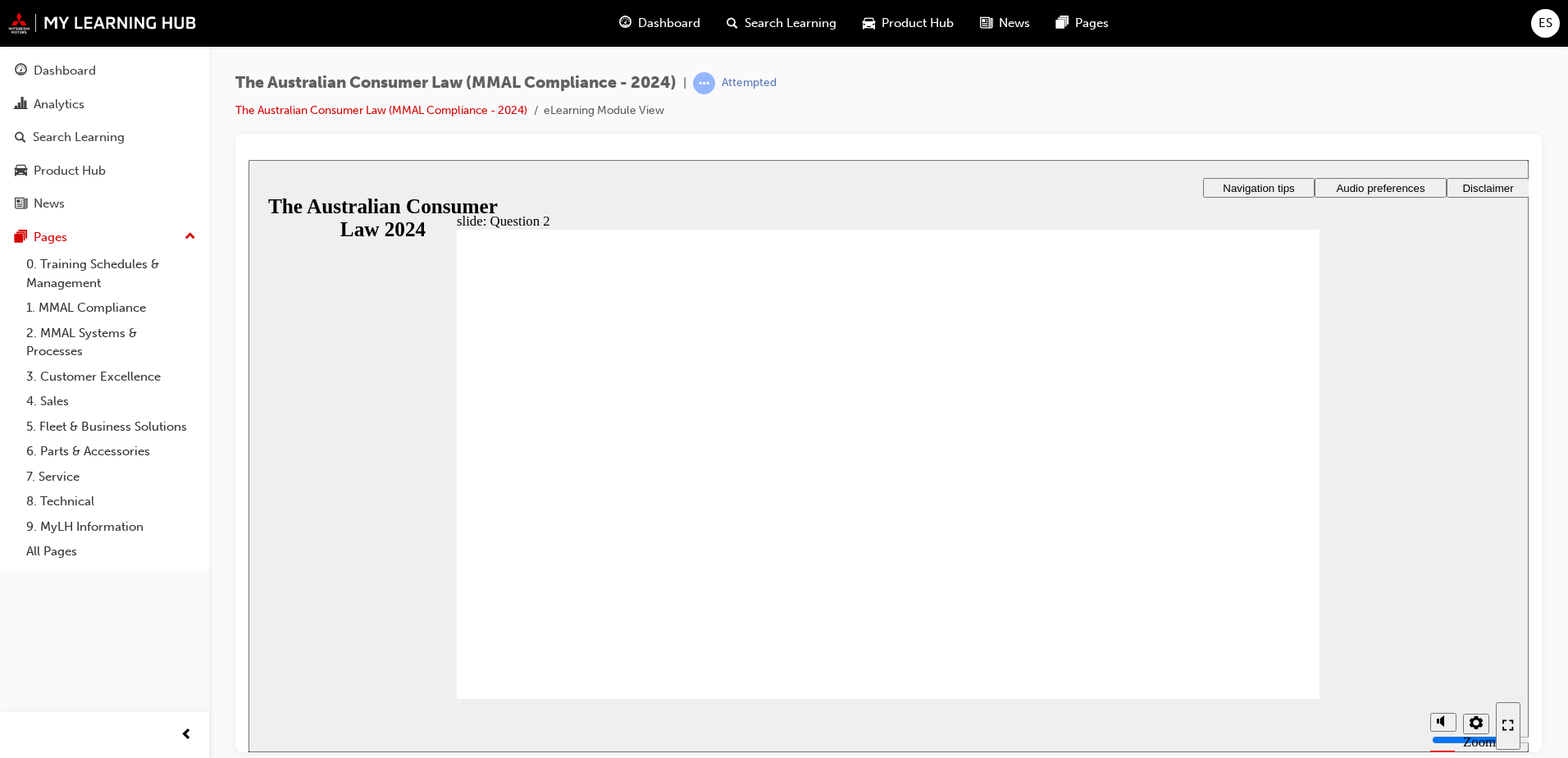
radio input "true"
drag, startPoint x: 531, startPoint y: 649, endPoint x: 531, endPoint y: 661, distance: 12.0
radio input "true"
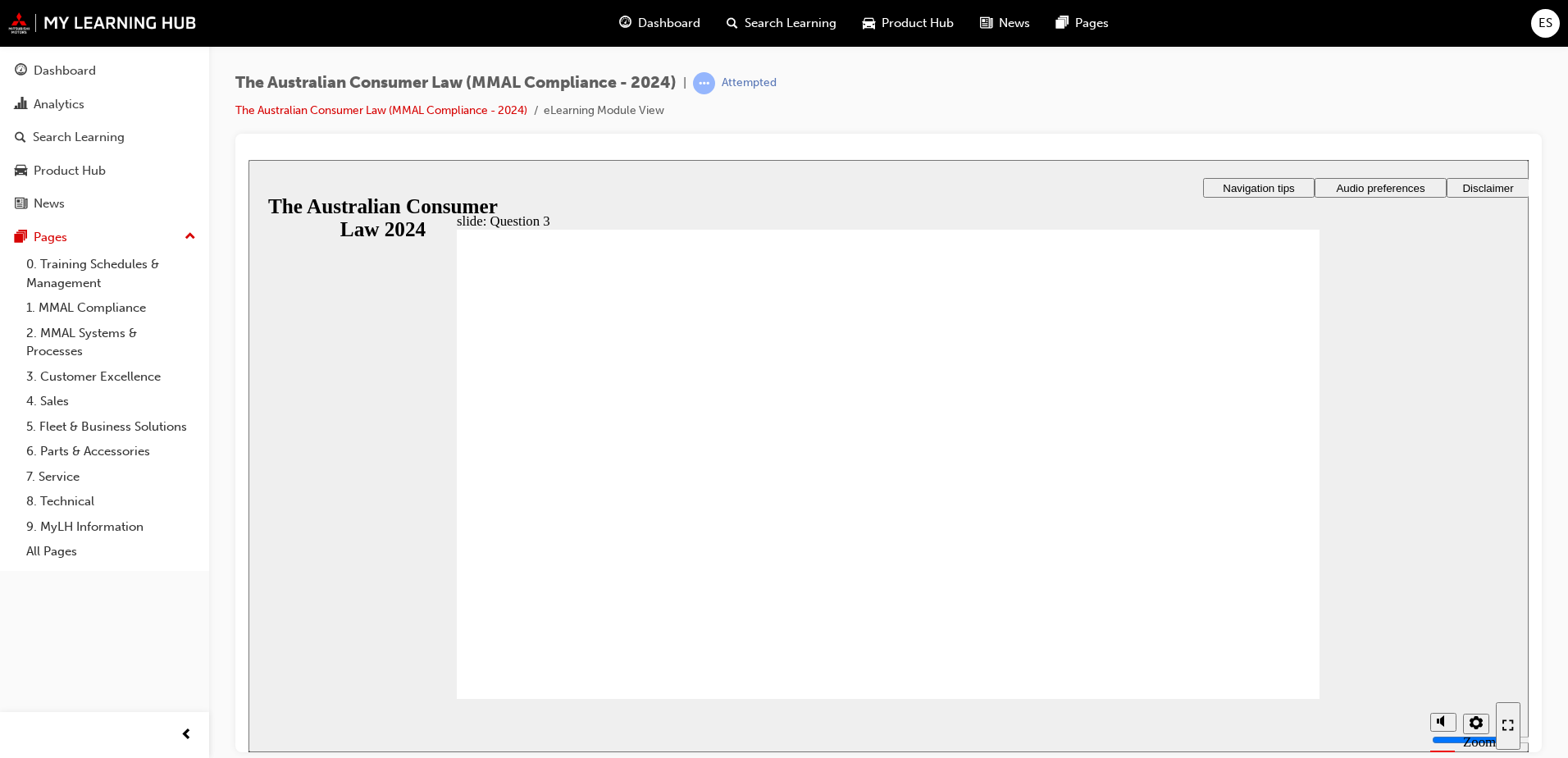
checkbox input "true"
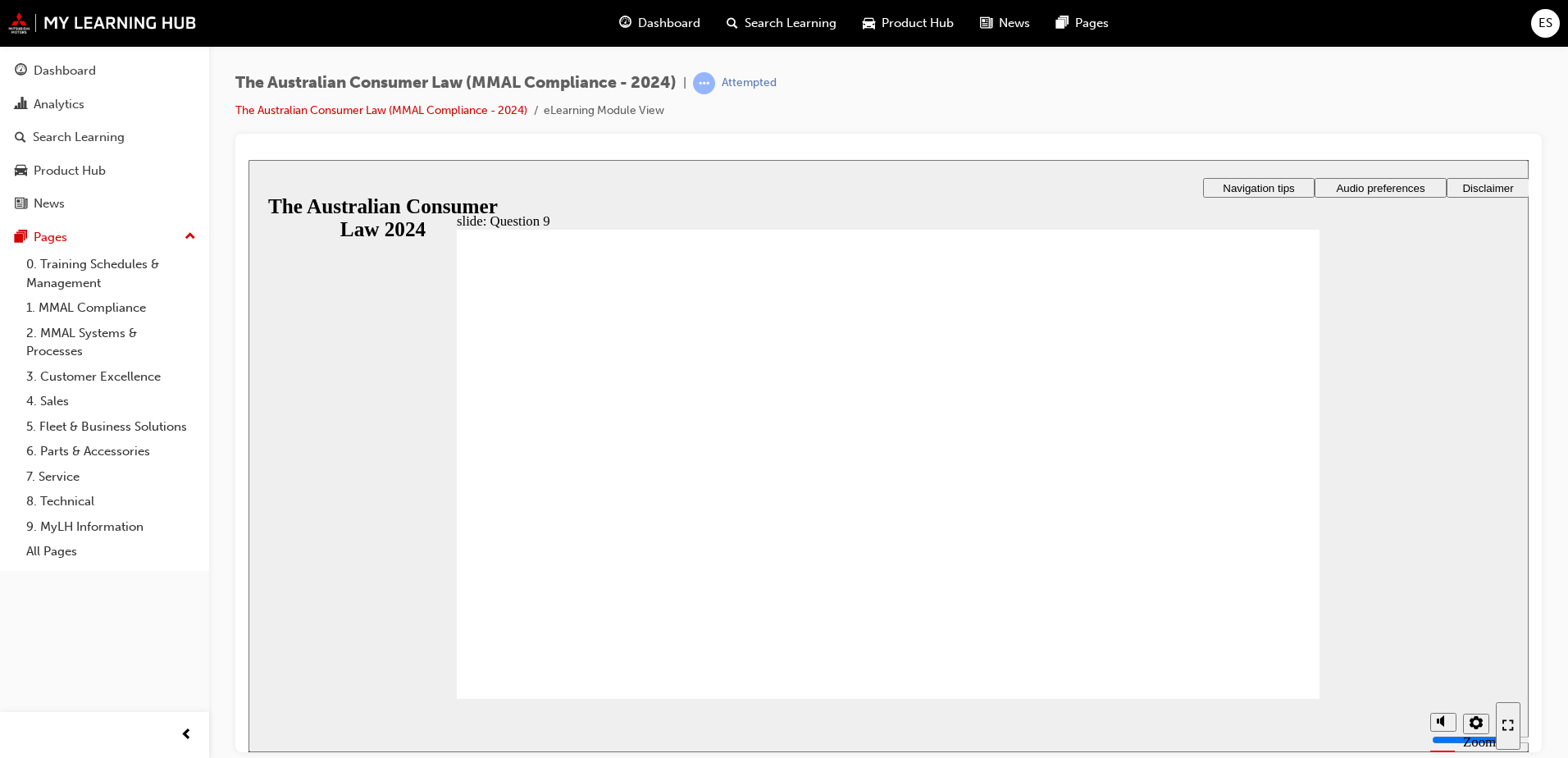
drag, startPoint x: 481, startPoint y: 511, endPoint x: 541, endPoint y: 654, distance: 155.1
checkbox input "true"
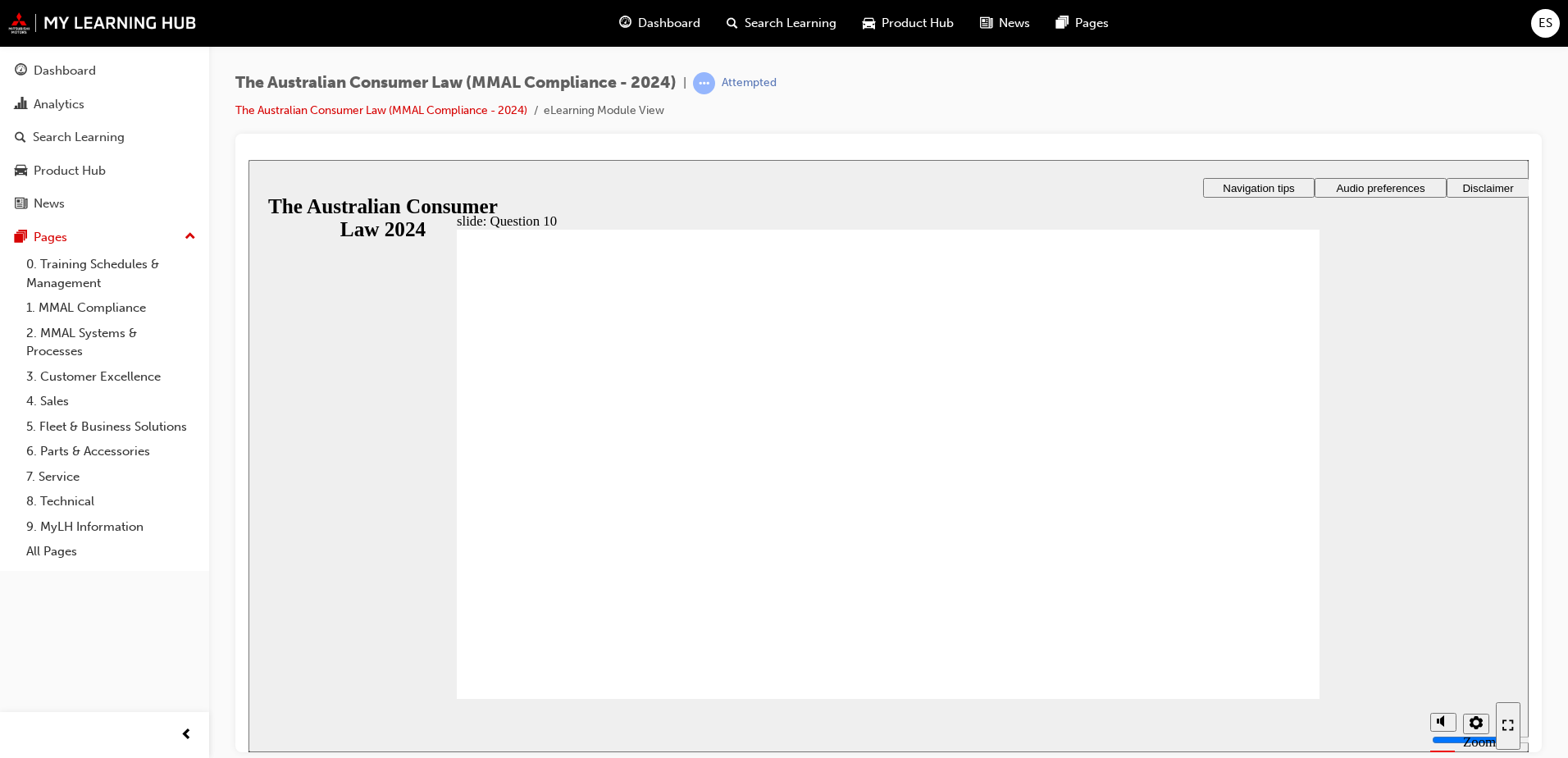
checkbox input "true"
radio input "true"
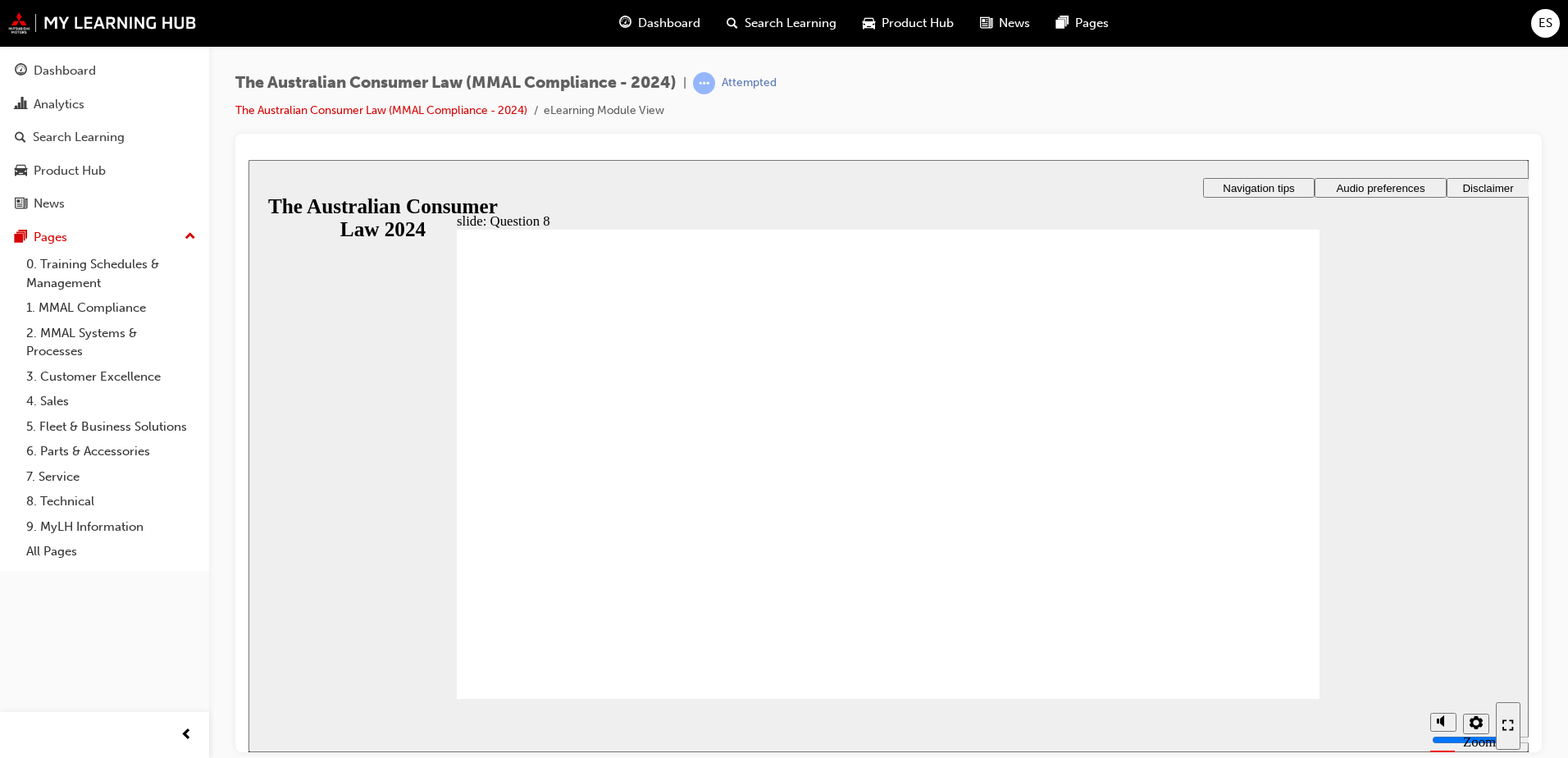
radio input "true"
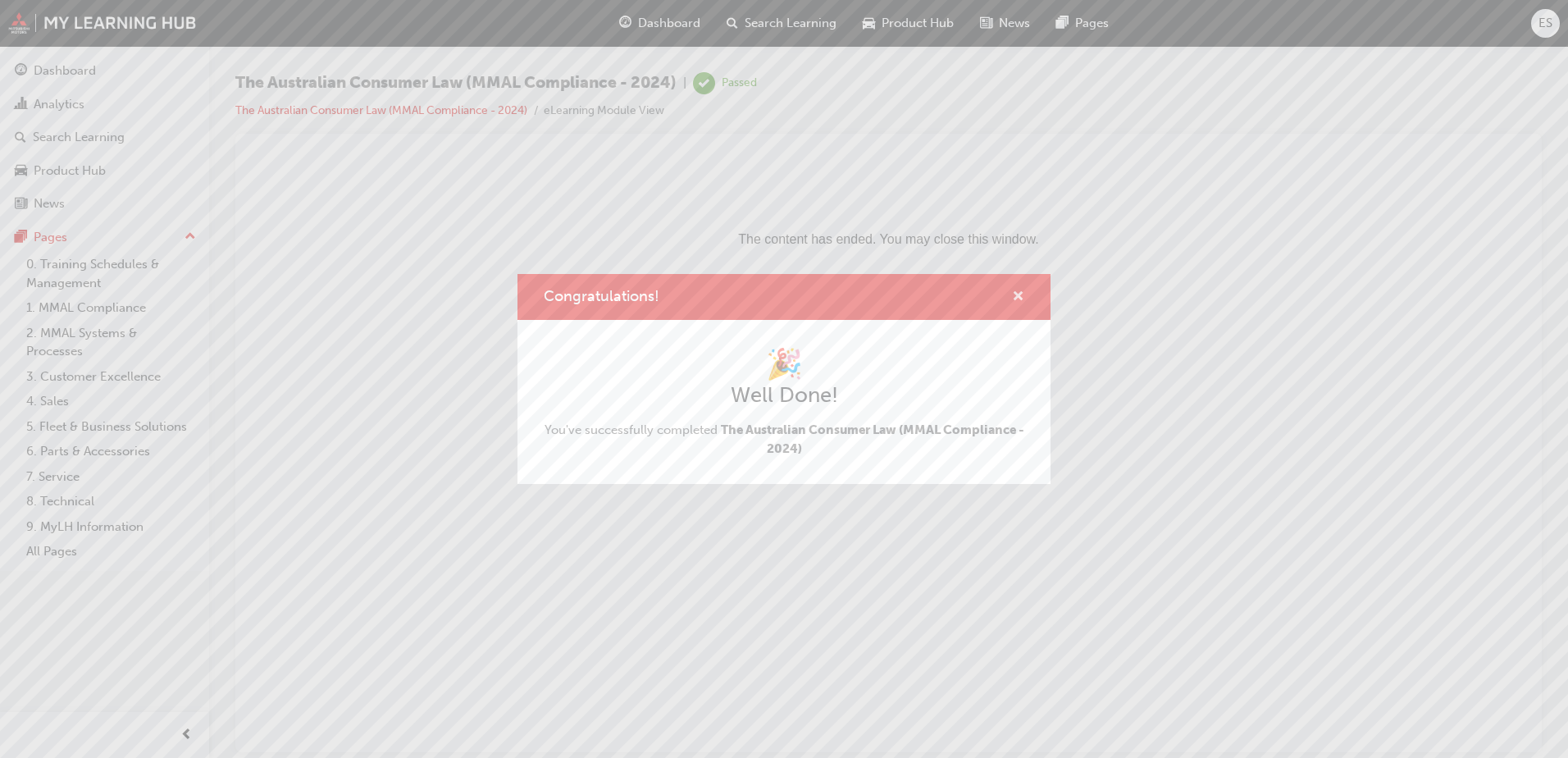
click at [1016, 300] on span "cross-icon" at bounding box center [1017, 297] width 13 height 15
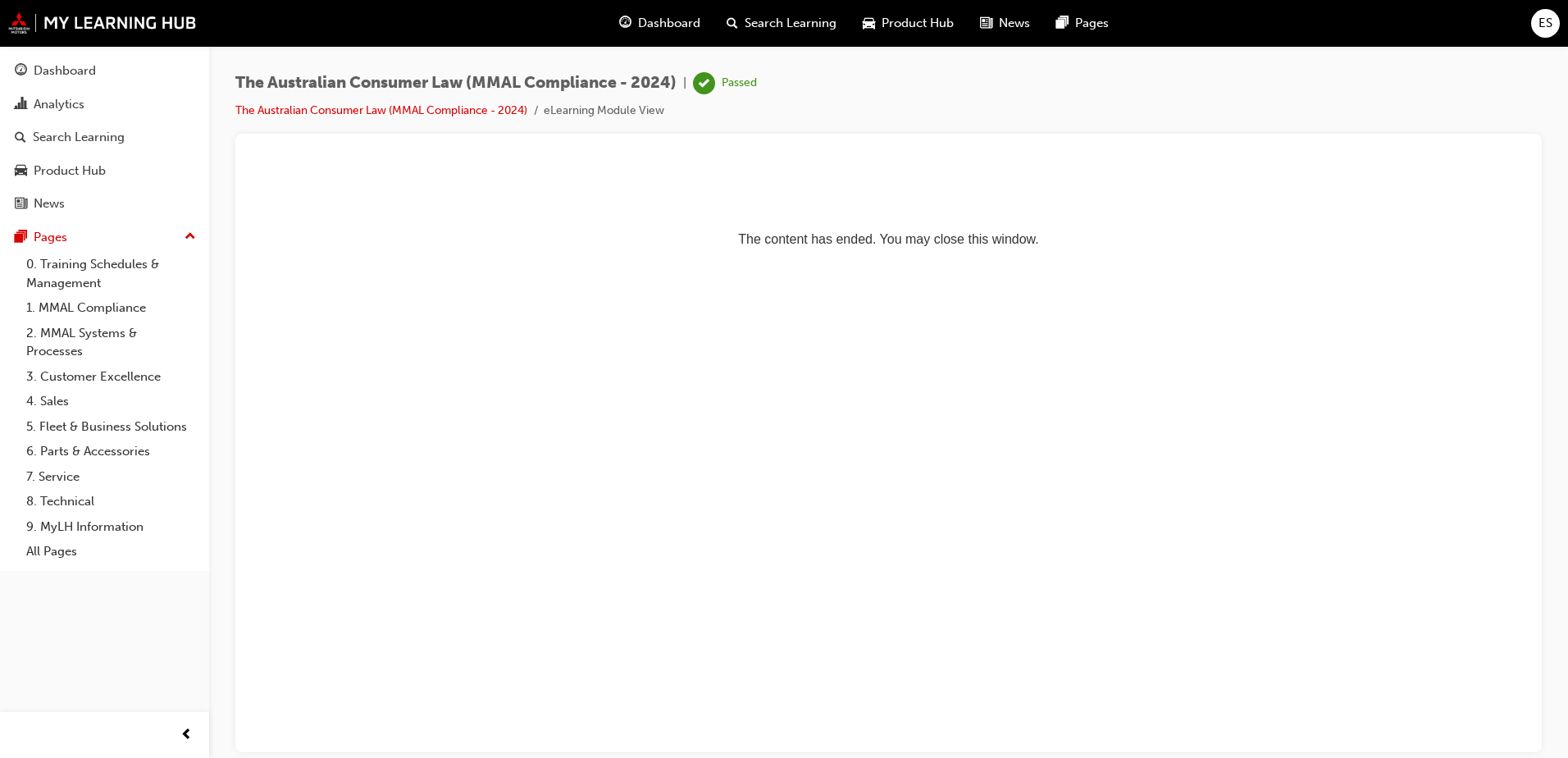
click at [635, 14] on div "Dashboard" at bounding box center [659, 24] width 107 height 33
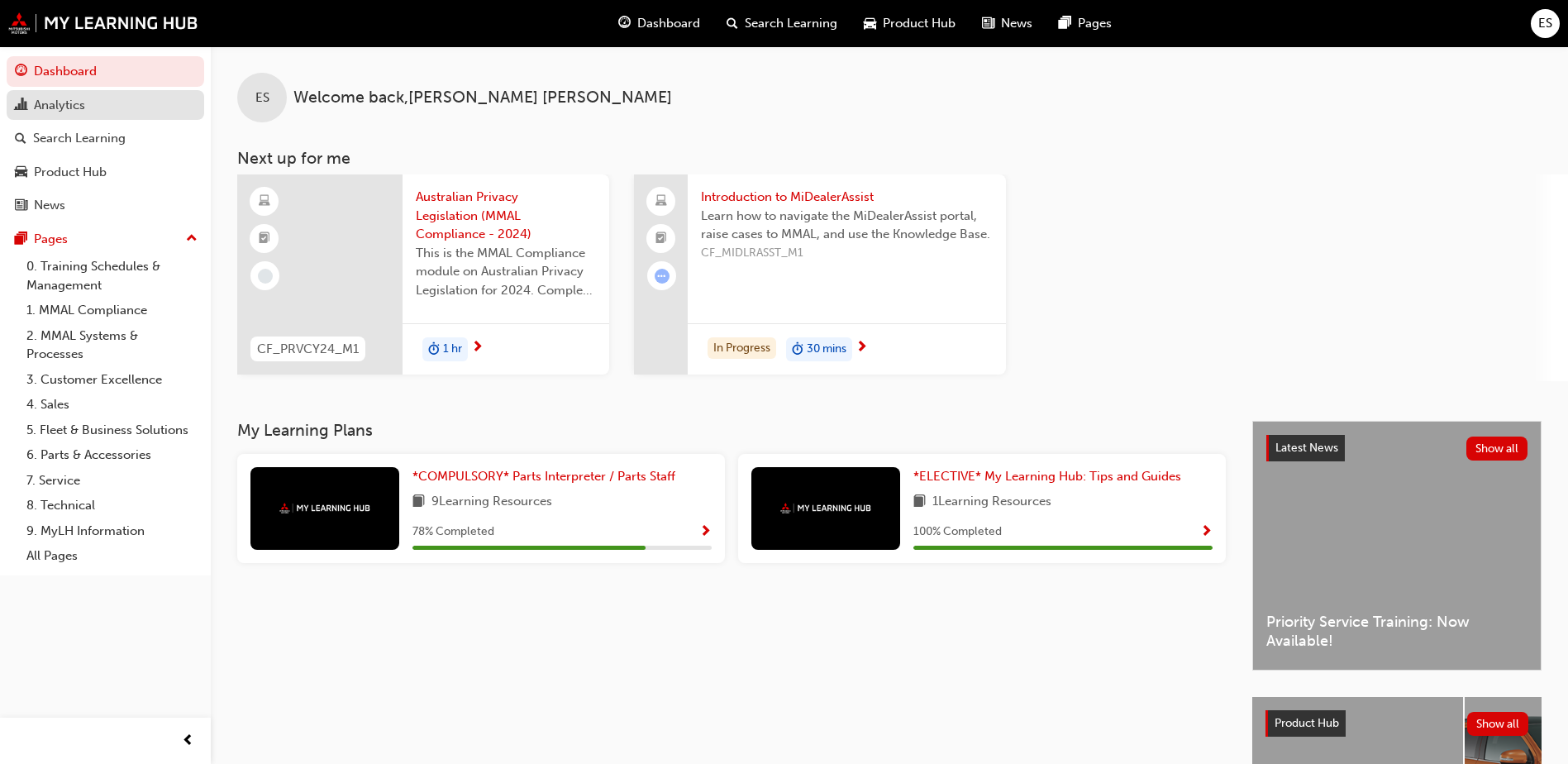
click at [67, 112] on div "Analytics" at bounding box center [59, 105] width 52 height 19
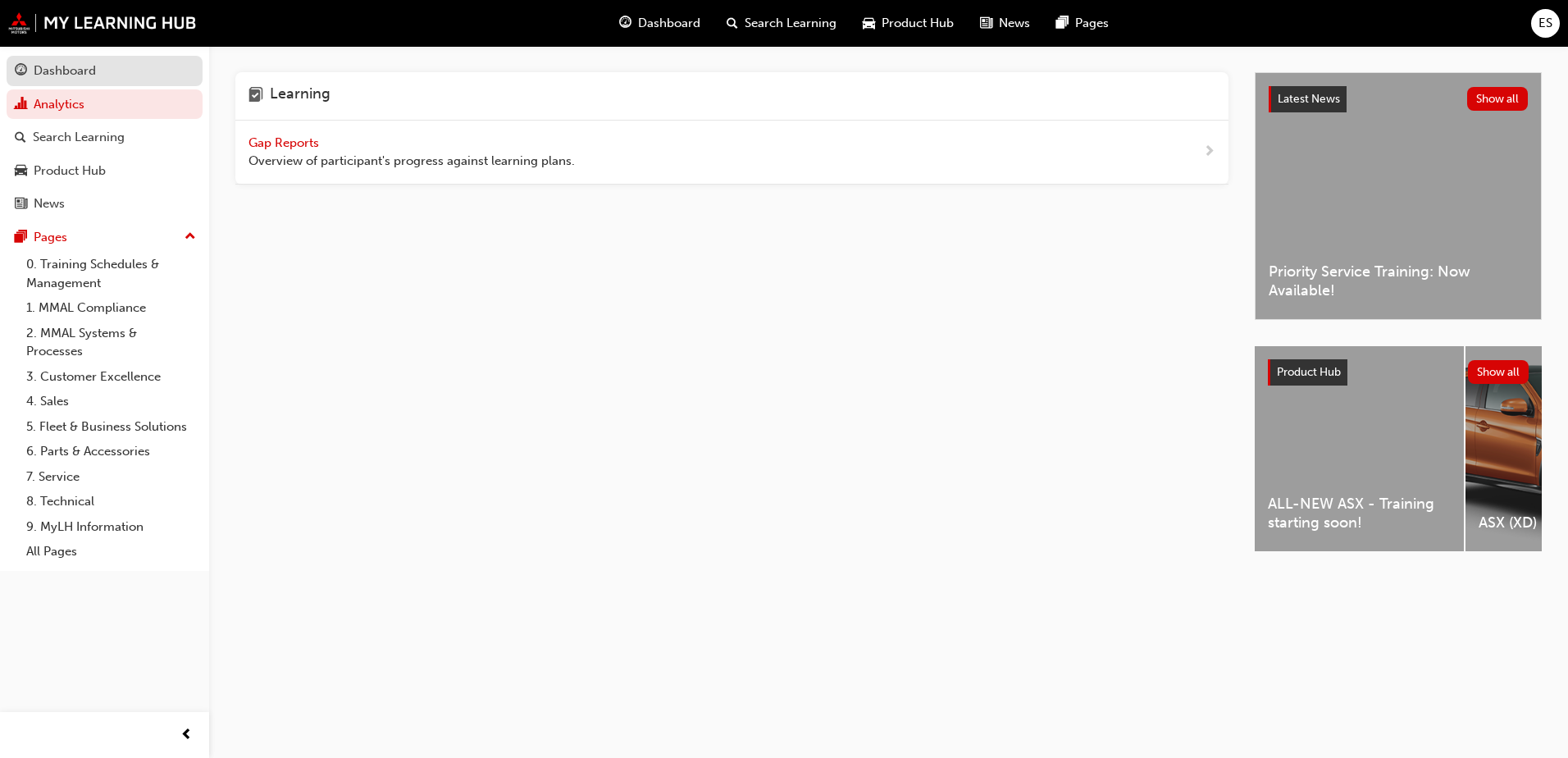
click at [88, 77] on div "Dashboard" at bounding box center [64, 71] width 62 height 19
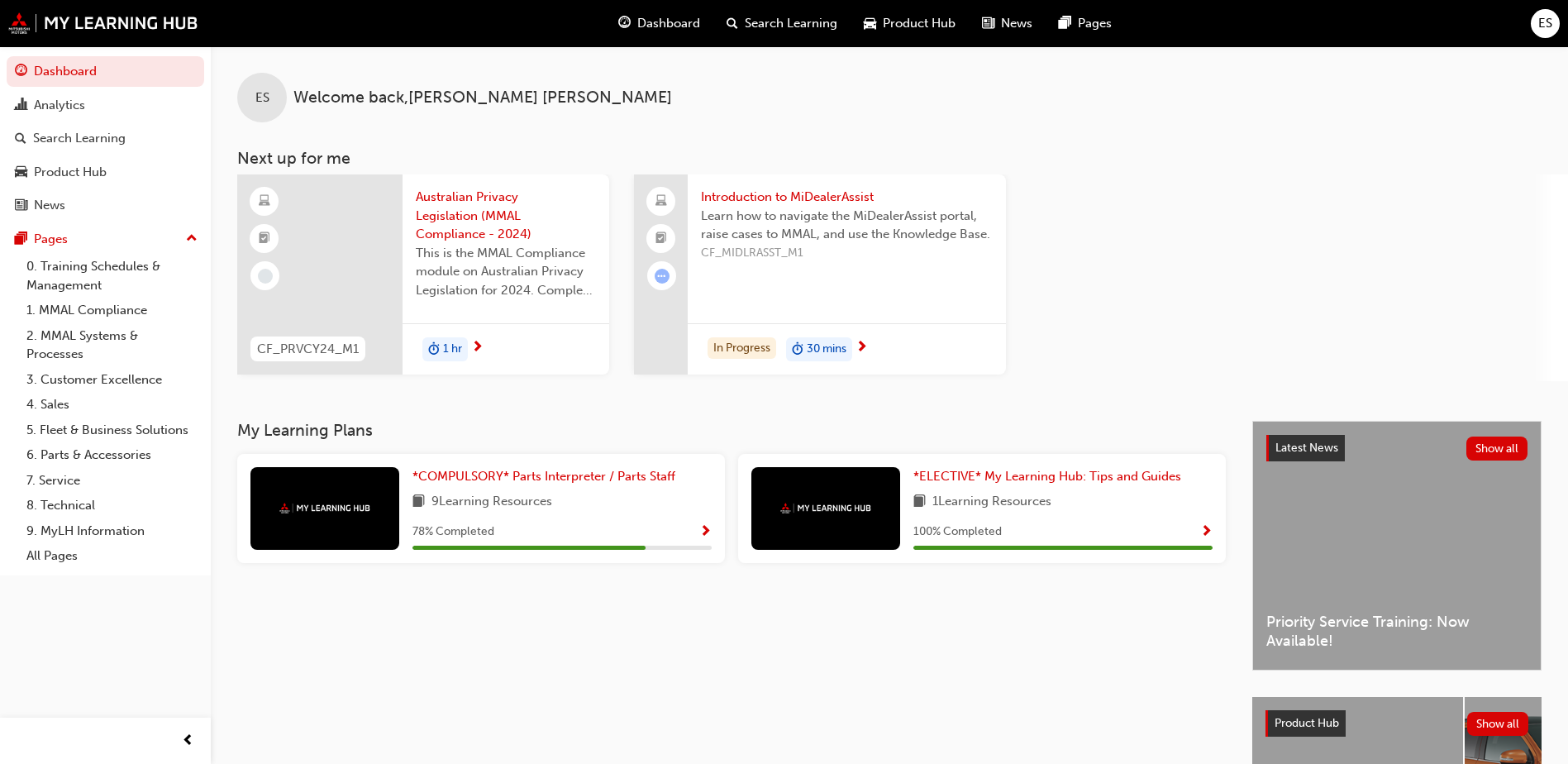
click at [815, 30] on span "Search Learning" at bounding box center [790, 23] width 92 height 19
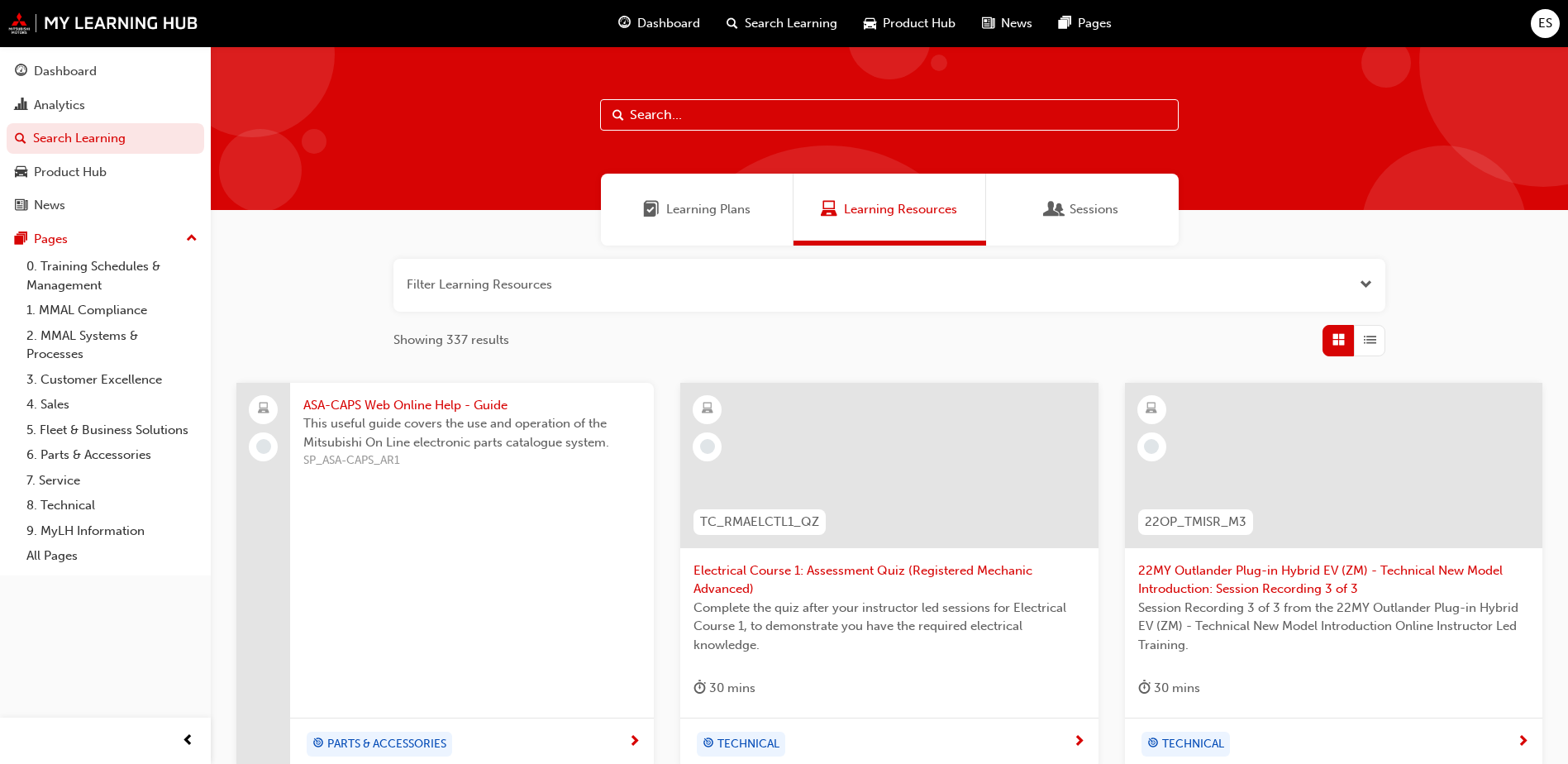
click at [709, 194] on div "Learning Plans" at bounding box center [696, 209] width 192 height 72
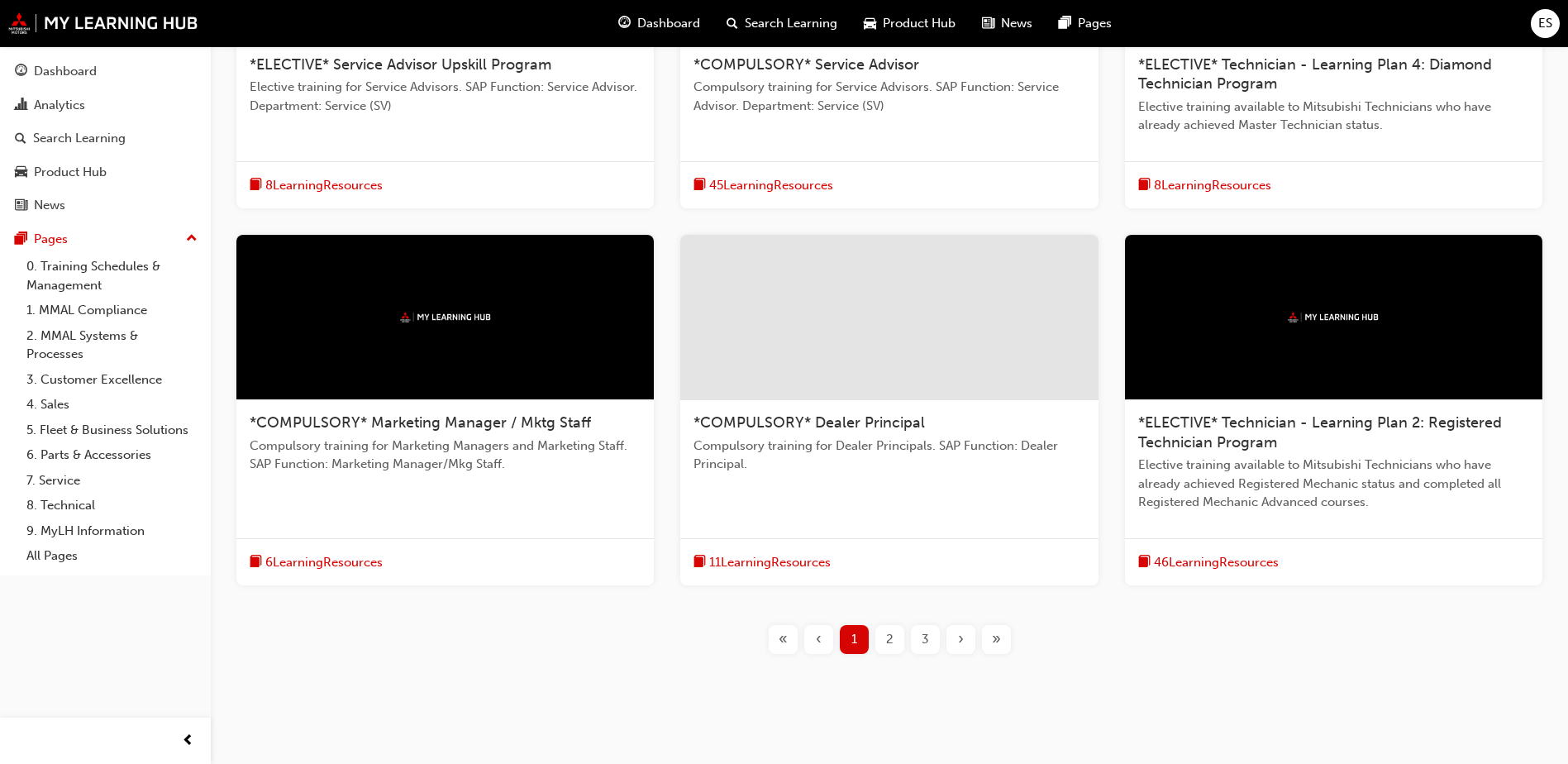
scroll to position [530, 0]
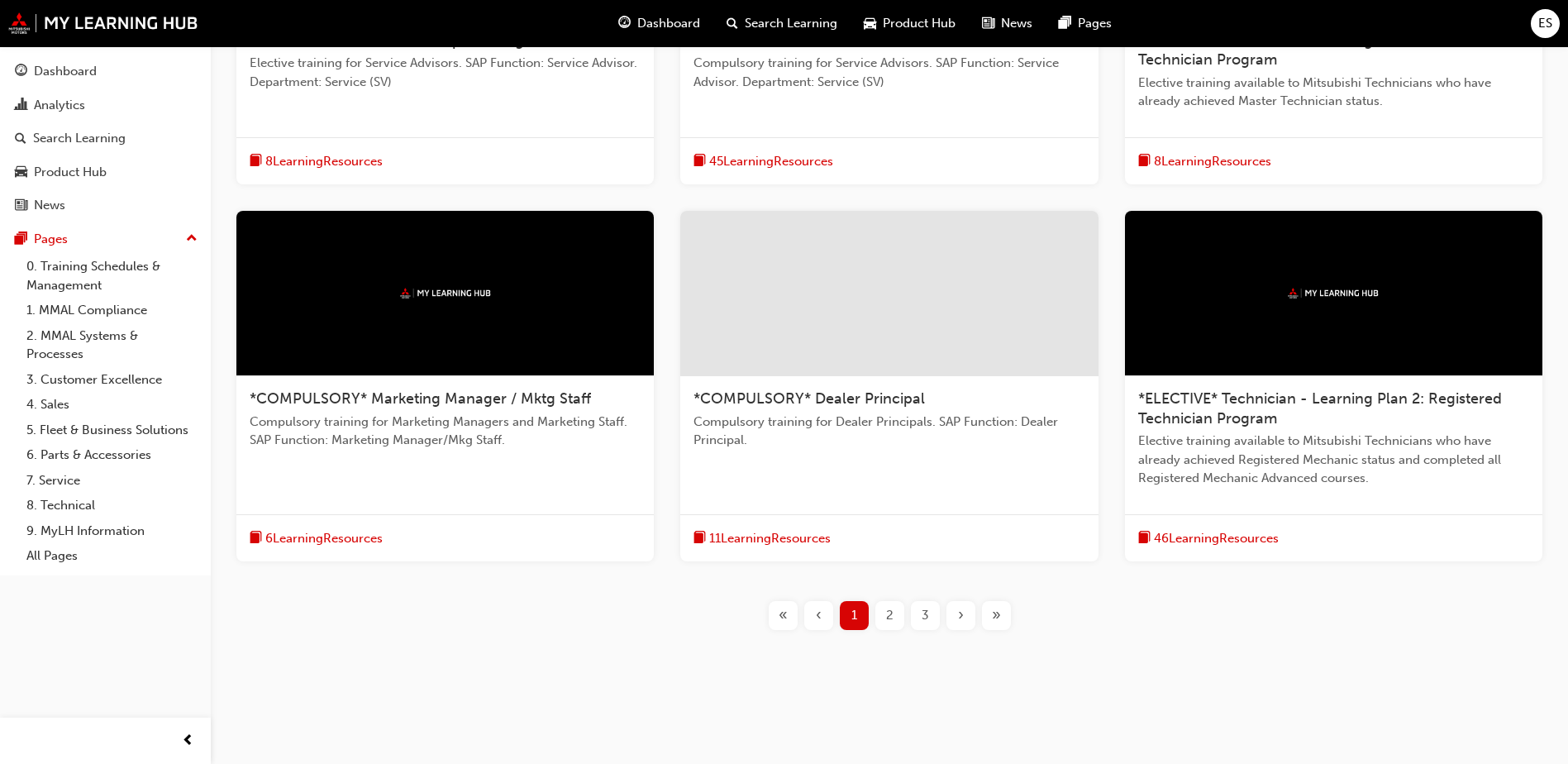
click at [964, 615] on div "›" at bounding box center [960, 614] width 29 height 29
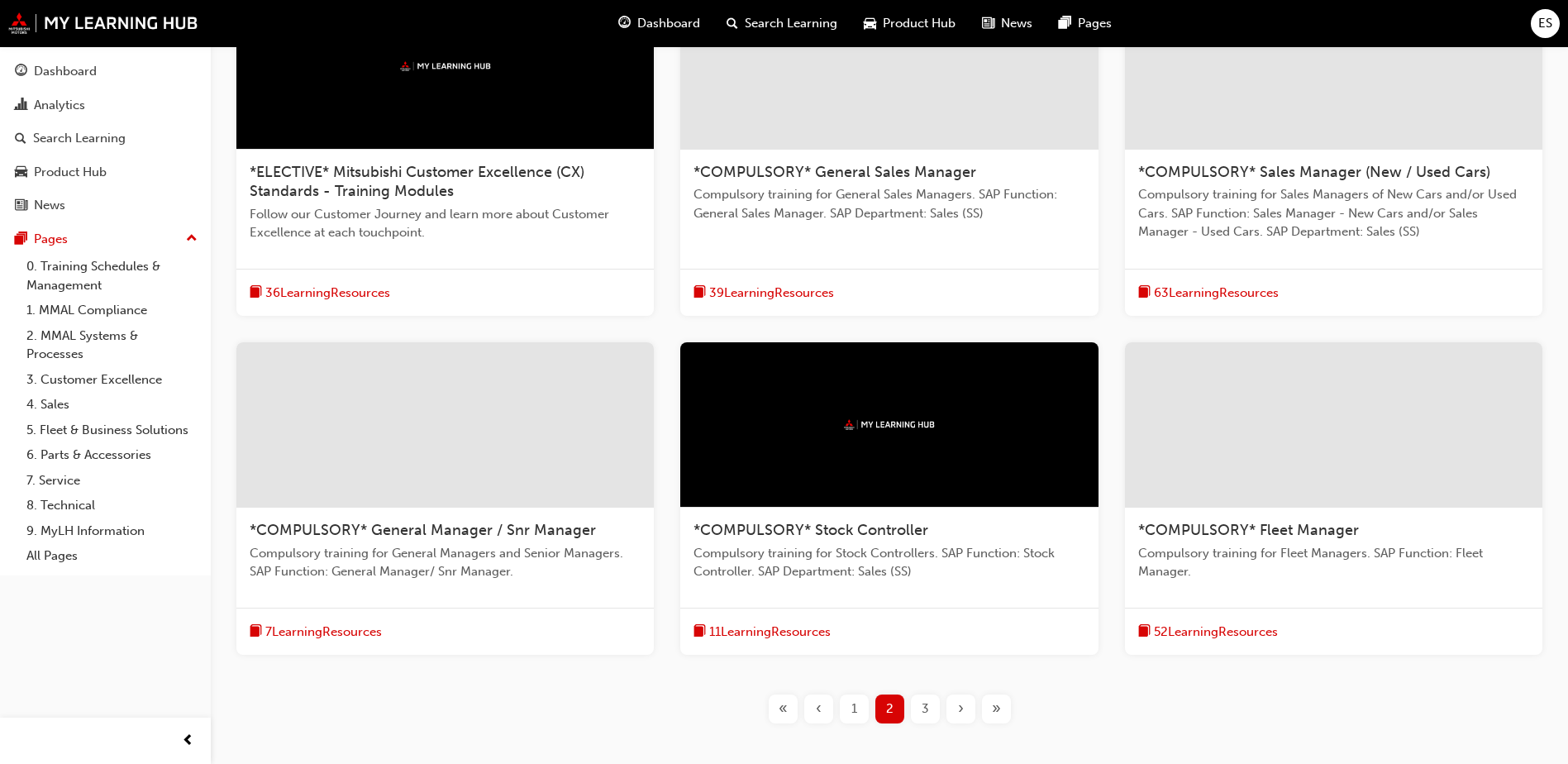
scroll to position [413, 0]
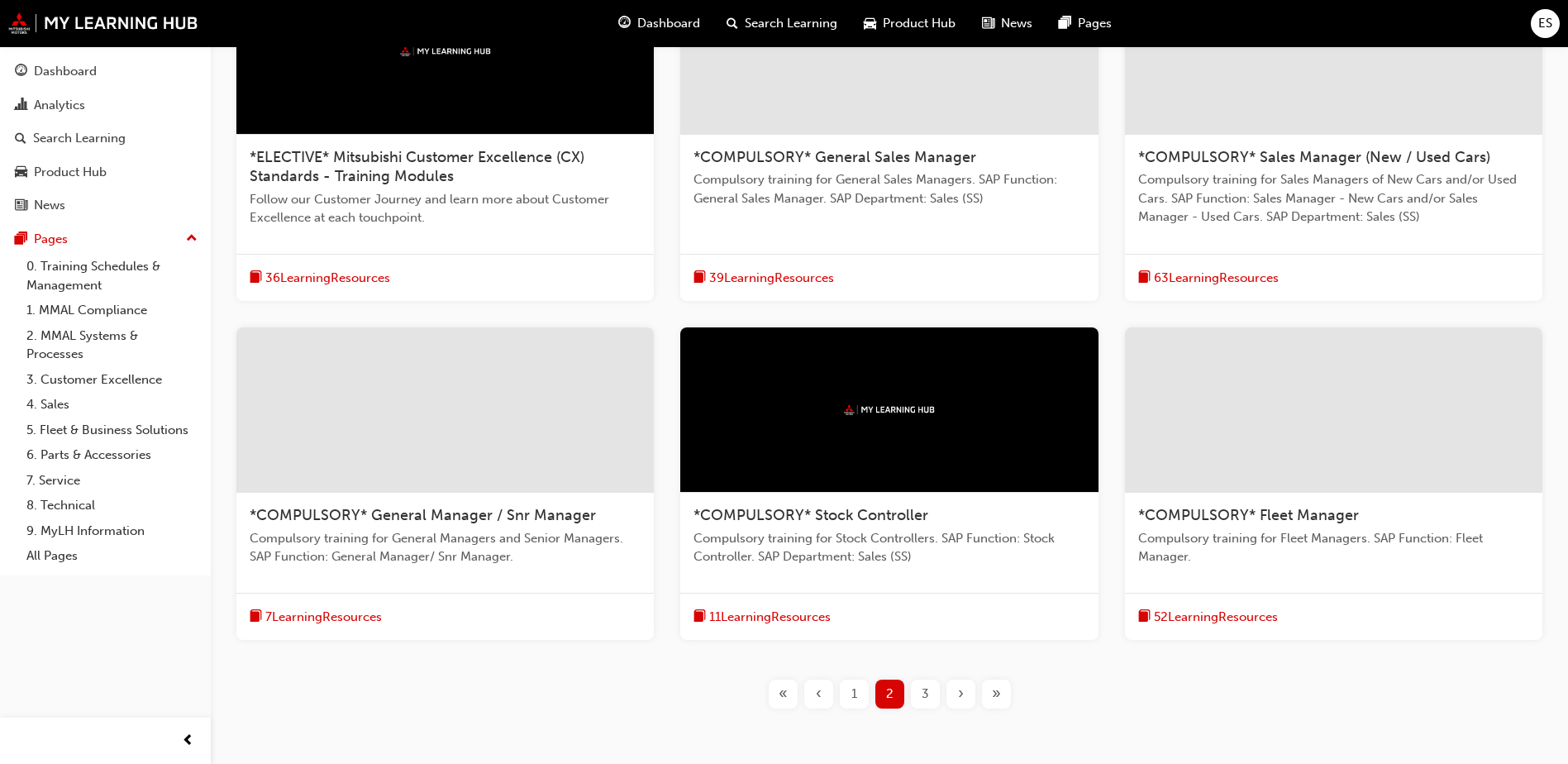
click at [953, 695] on div "›" at bounding box center [960, 694] width 29 height 29
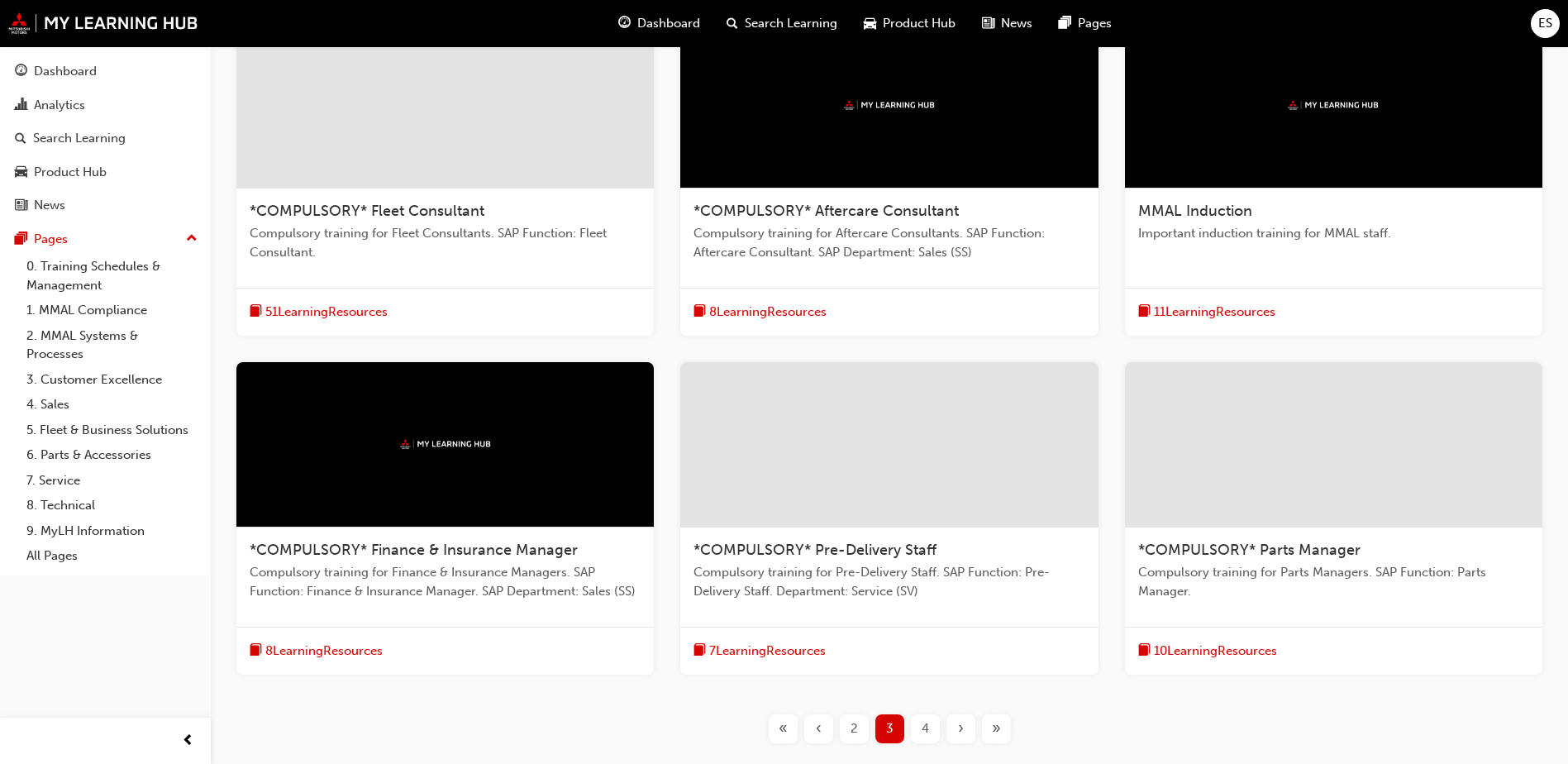
scroll to position [331, 0]
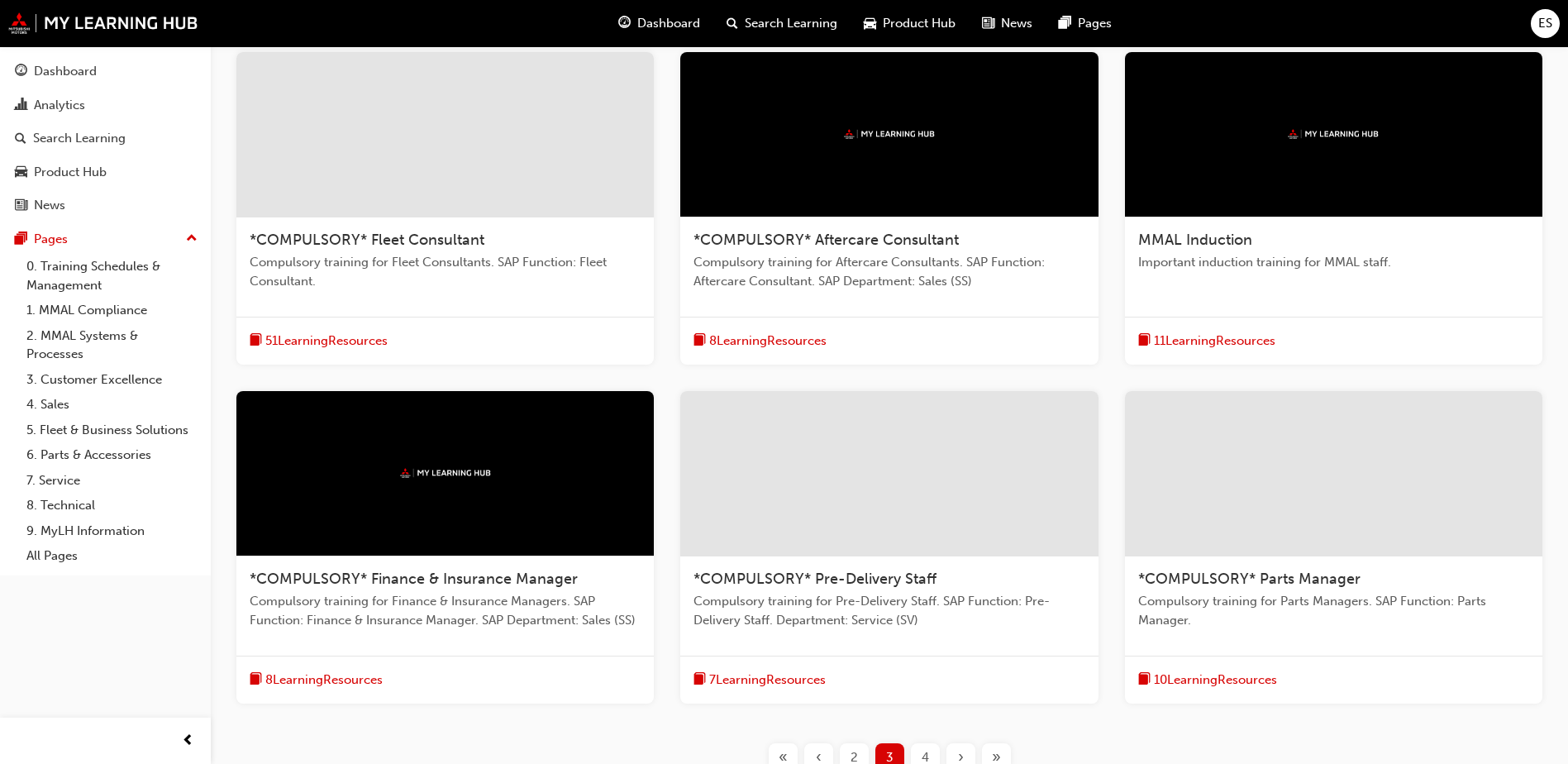
click at [960, 750] on span "›" at bounding box center [961, 757] width 6 height 19
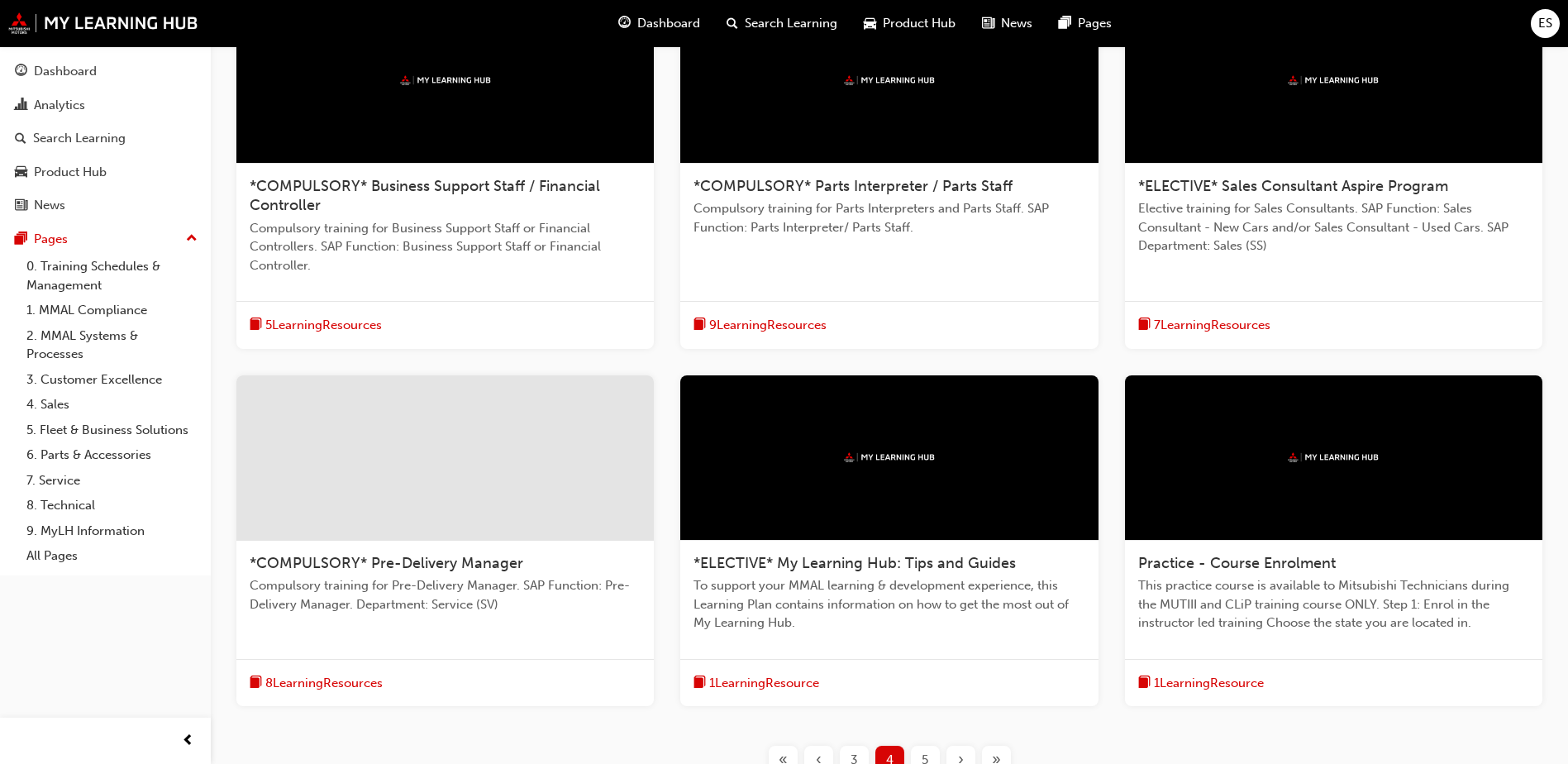
scroll to position [413, 0]
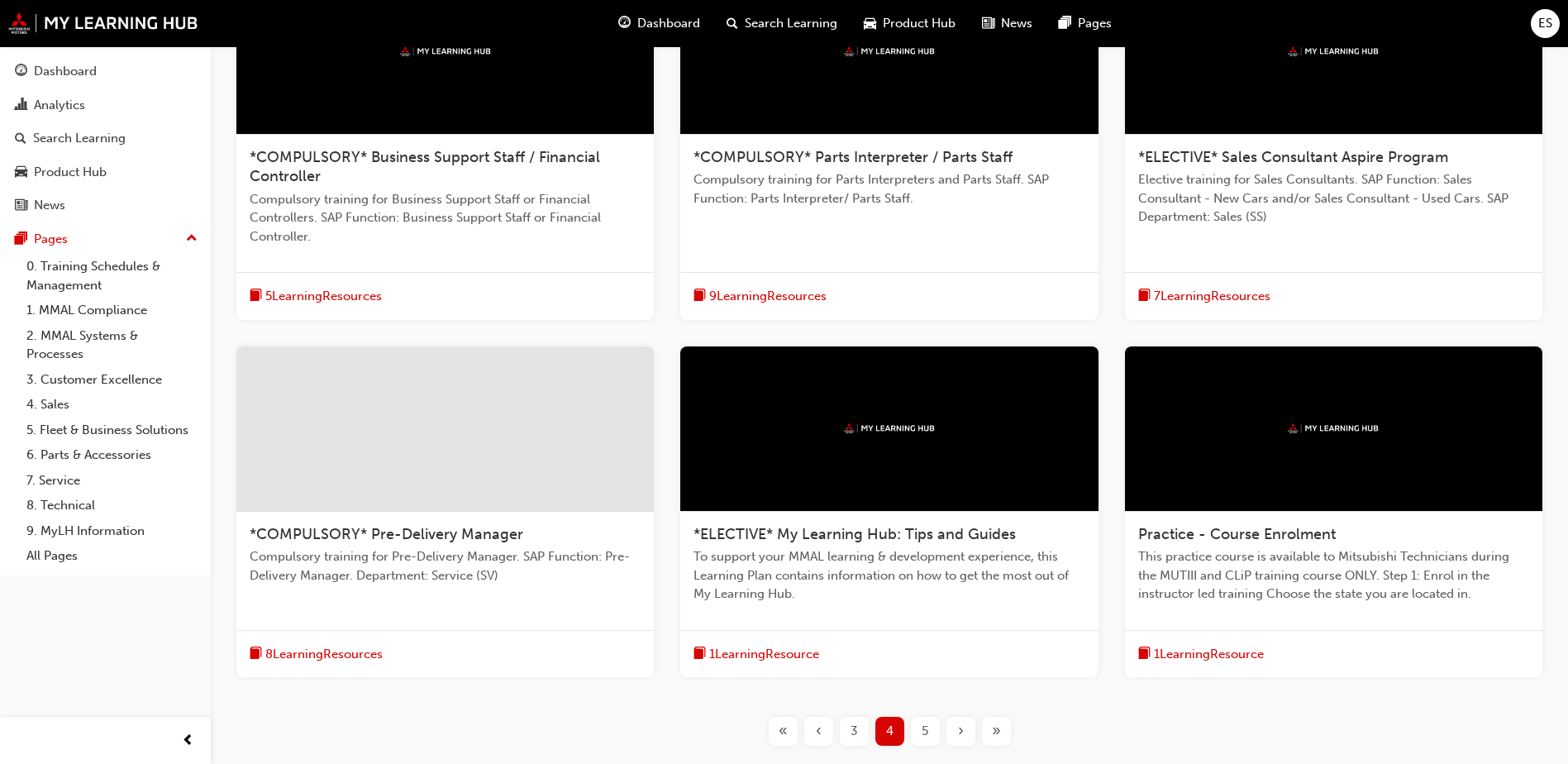
click at [955, 729] on div "›" at bounding box center [960, 730] width 29 height 29
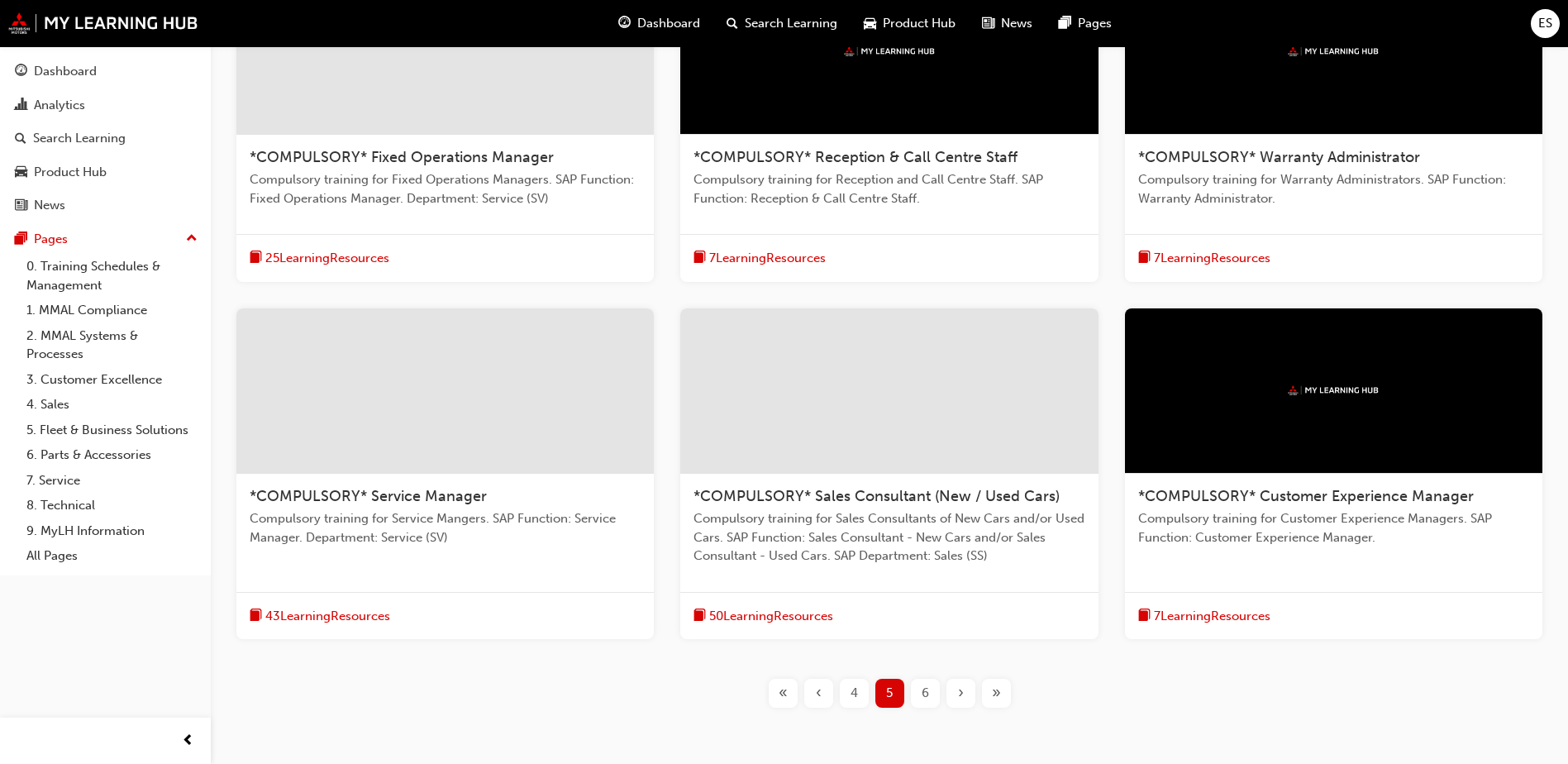
click at [963, 697] on span "›" at bounding box center [961, 693] width 6 height 19
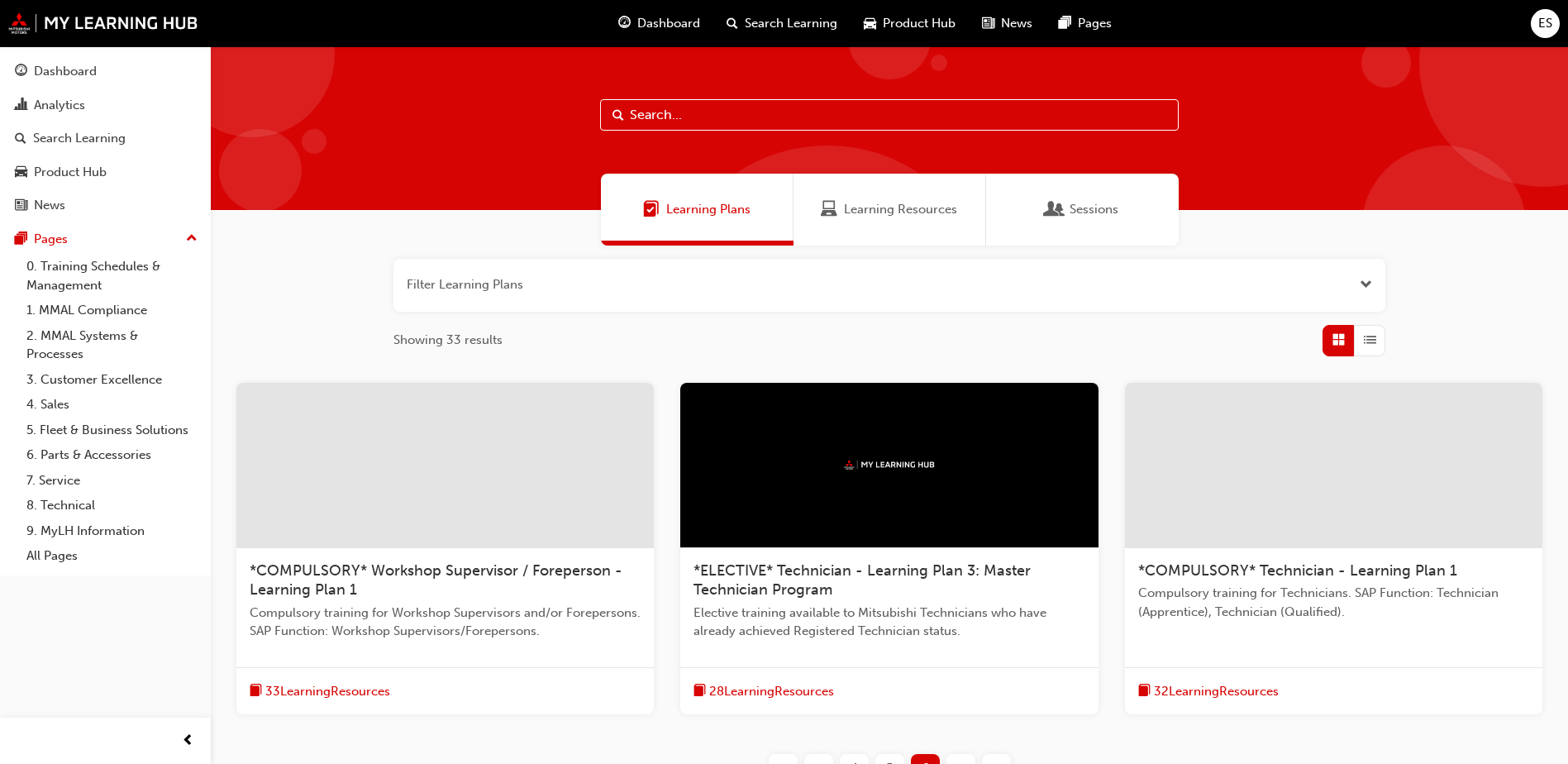
click at [1069, 197] on div "Sessions" at bounding box center [1082, 209] width 192 height 72
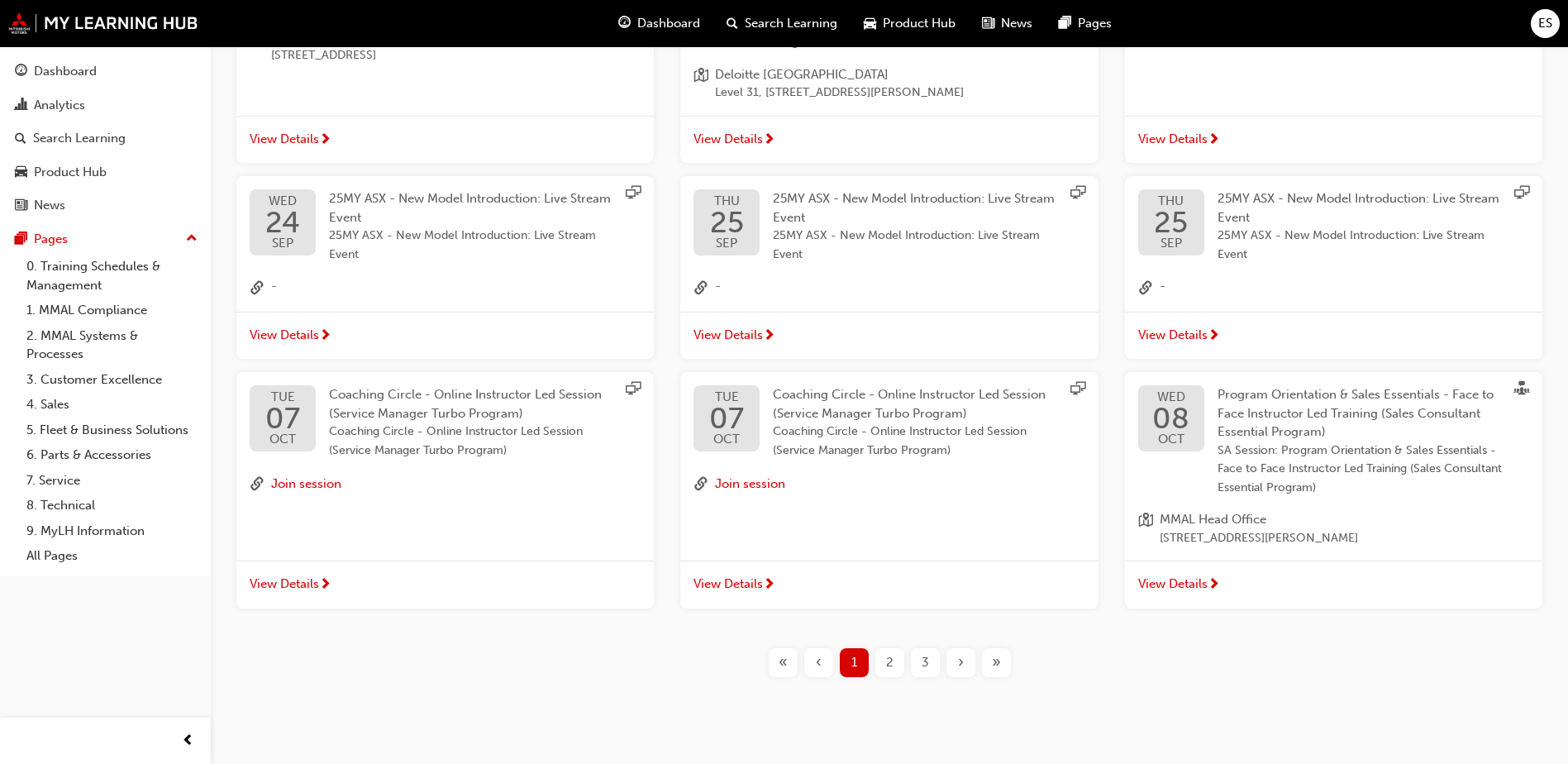
scroll to position [513, 0]
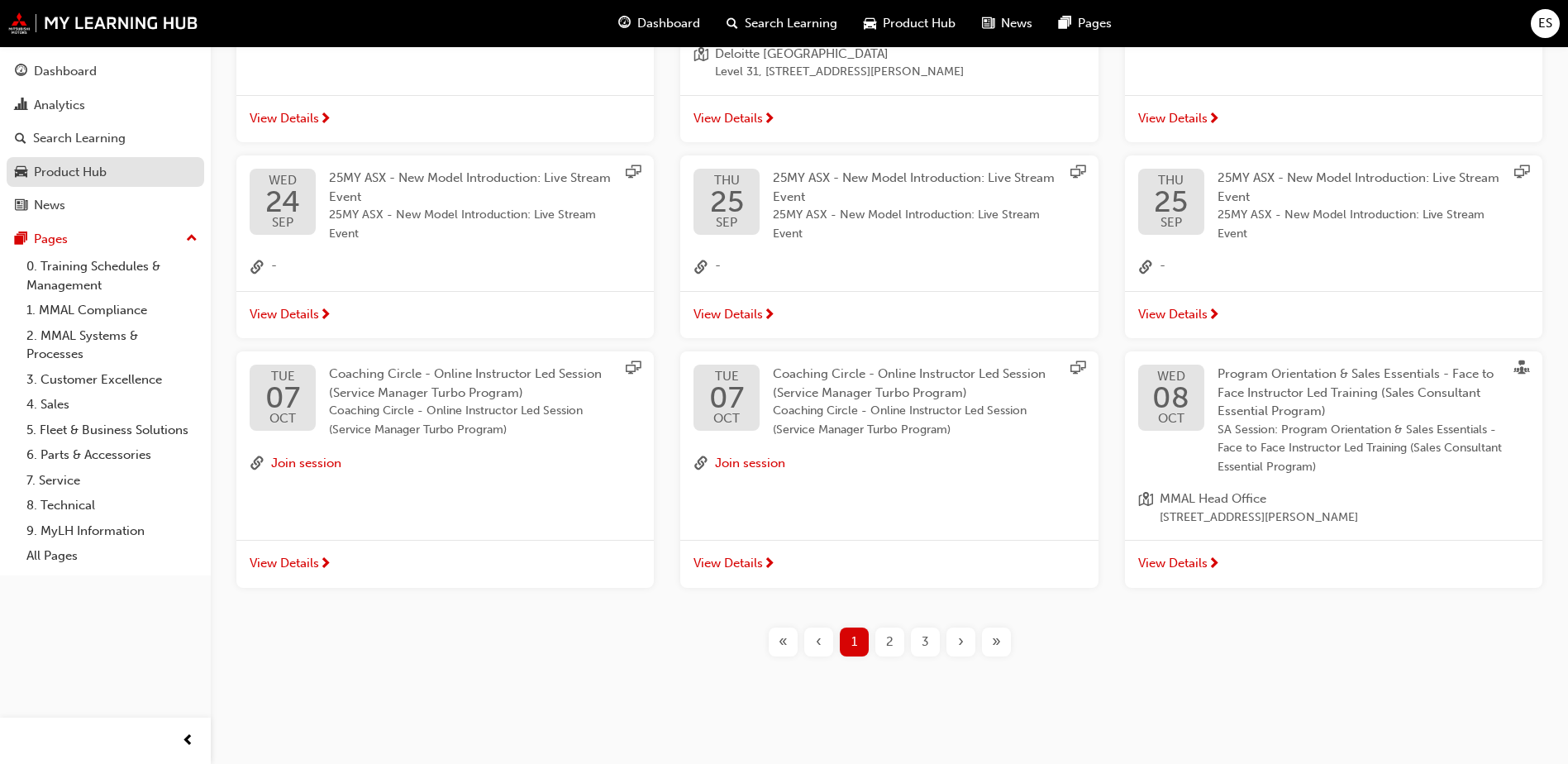
click at [49, 163] on div "Product Hub" at bounding box center [105, 172] width 181 height 21
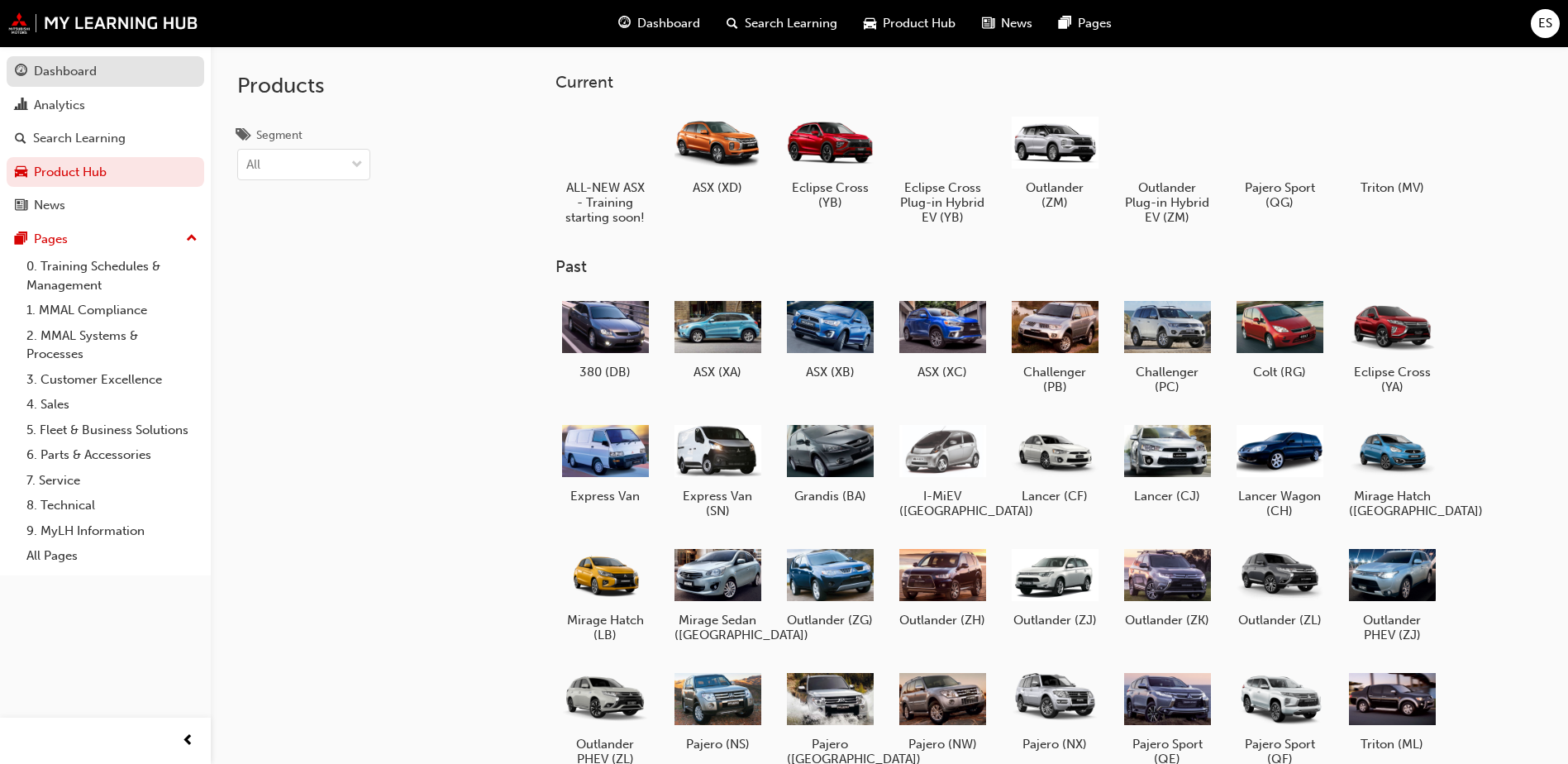
click at [46, 73] on div "Dashboard" at bounding box center [64, 71] width 62 height 19
